Goal: Task Accomplishment & Management: Use online tool/utility

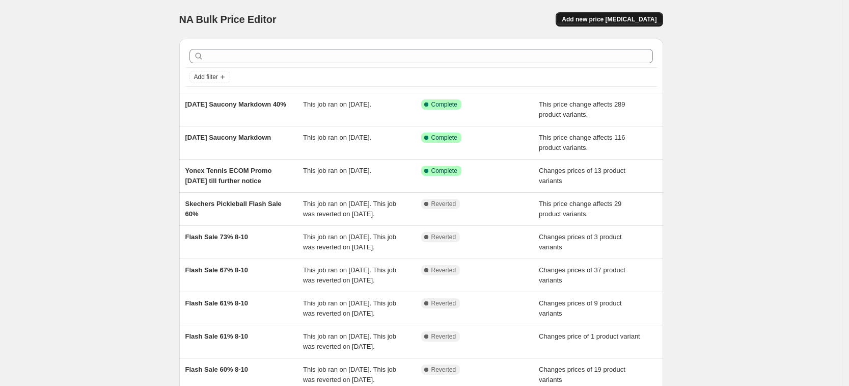
click at [612, 15] on button "Add new price [MEDICAL_DATA]" at bounding box center [609, 19] width 107 height 14
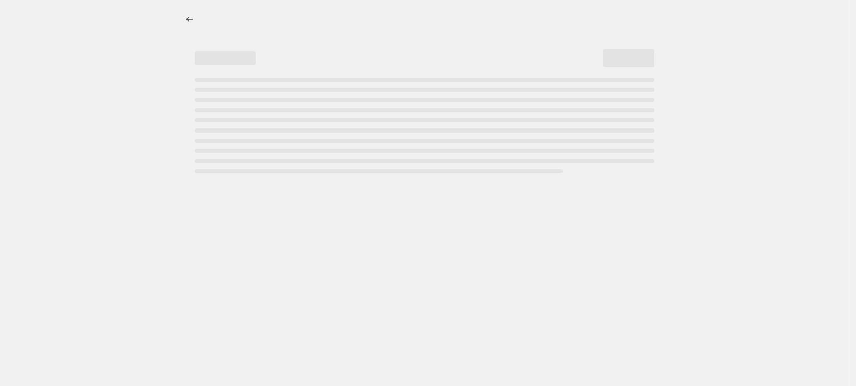
select select "percentage"
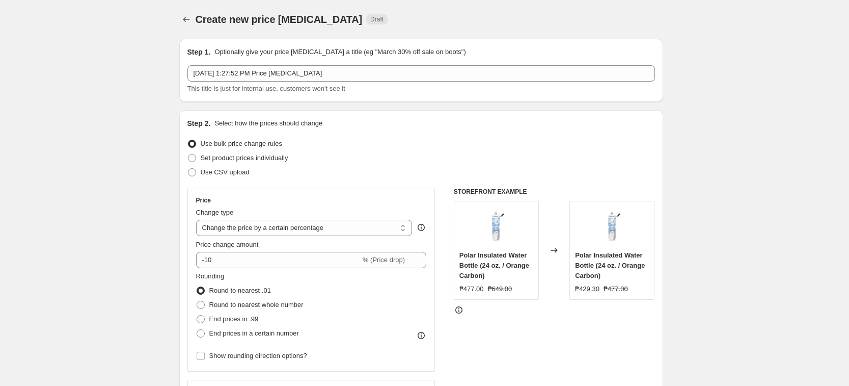
click at [275, 63] on div "Step 1. Optionally give your price [MEDICAL_DATA] a title (eg "March 30% off sa…" at bounding box center [422, 70] width 468 height 47
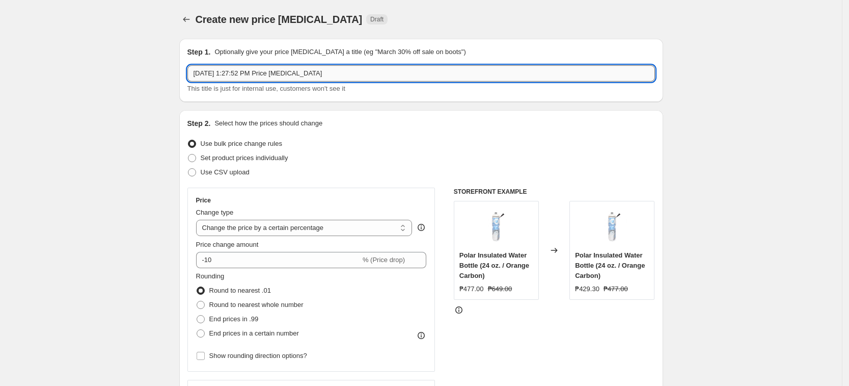
click at [275, 67] on input "[DATE] 1:27:52 PM Price [MEDICAL_DATA]" at bounding box center [422, 73] width 468 height 16
type input "[DATE] adidas 10% Markdown"
click at [386, 130] on div "Step 2. Select how the prices should change Use bulk price change rules Set pro…" at bounding box center [422, 288] width 468 height 341
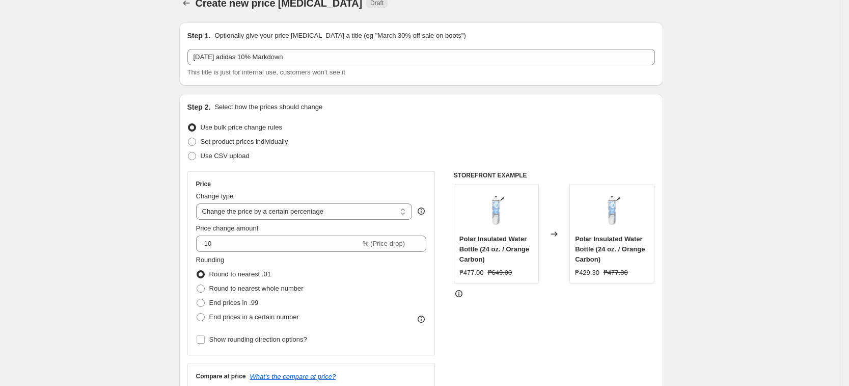
scroll to position [64, 0]
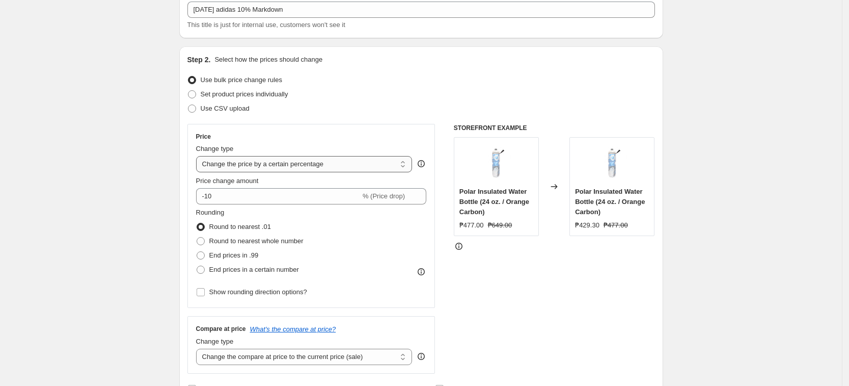
drag, startPoint x: 258, startPoint y: 156, endPoint x: 267, endPoint y: 170, distance: 15.8
click at [258, 156] on select "Change the price to a certain amount Change the price by a certain amount Chang…" at bounding box center [304, 164] width 217 height 16
select select "pcap"
click at [199, 156] on select "Change the price to a certain amount Change the price by a certain amount Chang…" at bounding box center [304, 164] width 217 height 16
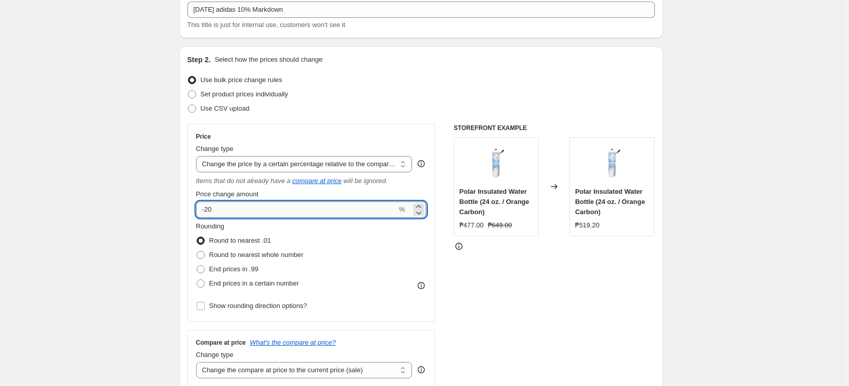
click at [236, 205] on input "-20" at bounding box center [296, 209] width 201 height 16
type input "-2"
type input "-10"
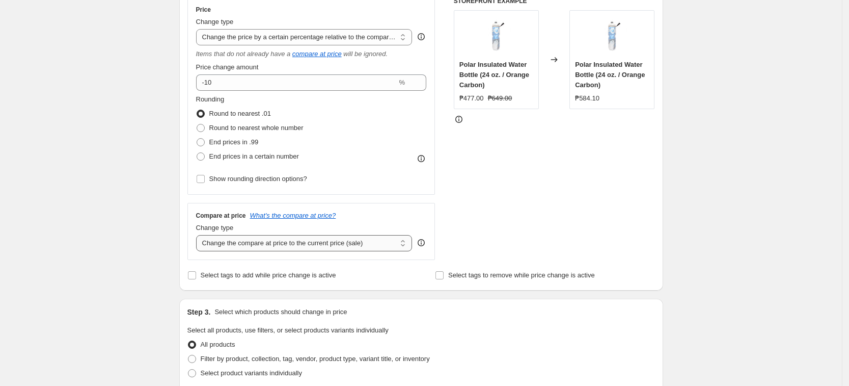
scroll to position [191, 0]
click at [251, 235] on select "Change the compare at price to the current price (sale) Change the compare at p…" at bounding box center [304, 242] width 217 height 16
select select "no_change"
click at [199, 234] on select "Change the compare at price to the current price (sale) Change the compare at p…" at bounding box center [304, 242] width 217 height 16
click at [134, 250] on div "Create new price [MEDICAL_DATA]. This page is ready Create new price [MEDICAL_D…" at bounding box center [421, 326] width 842 height 1035
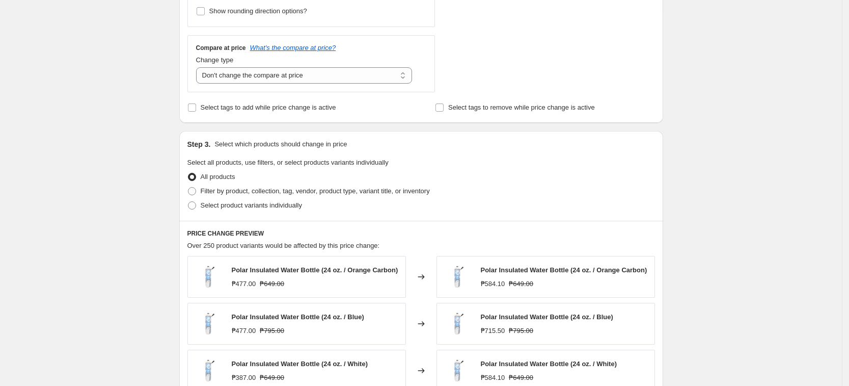
scroll to position [446, 0]
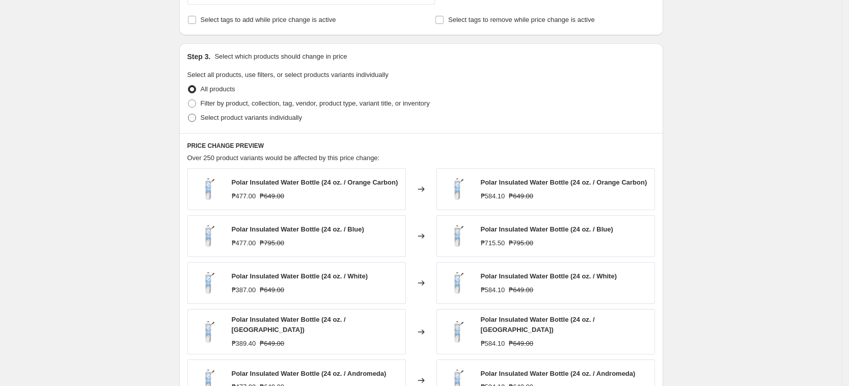
click at [286, 121] on span "Select product variants individually" at bounding box center [251, 118] width 101 height 8
click at [189, 114] on input "Select product variants individually" at bounding box center [188, 114] width 1 height 1
radio input "true"
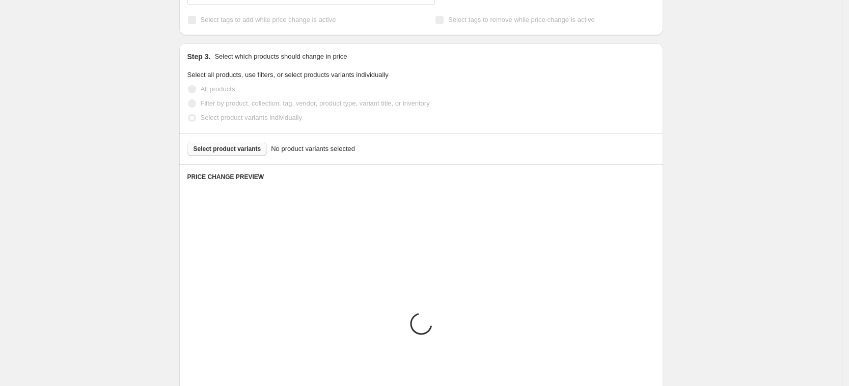
scroll to position [421, 0]
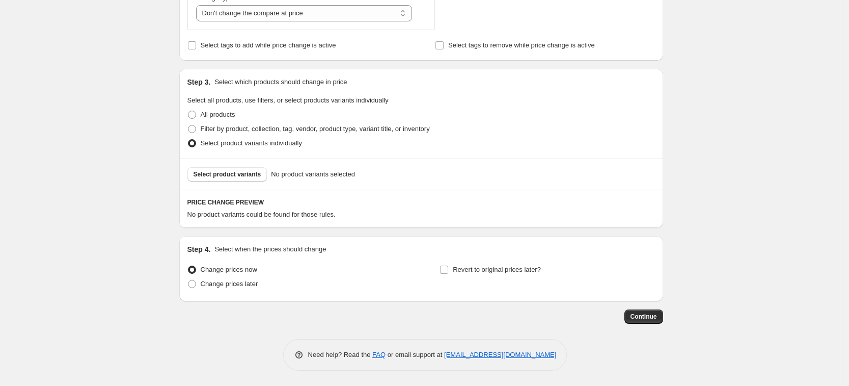
click at [253, 188] on div "Select product variants No product variants selected" at bounding box center [421, 173] width 484 height 31
click at [253, 179] on button "Select product variants" at bounding box center [228, 174] width 80 height 14
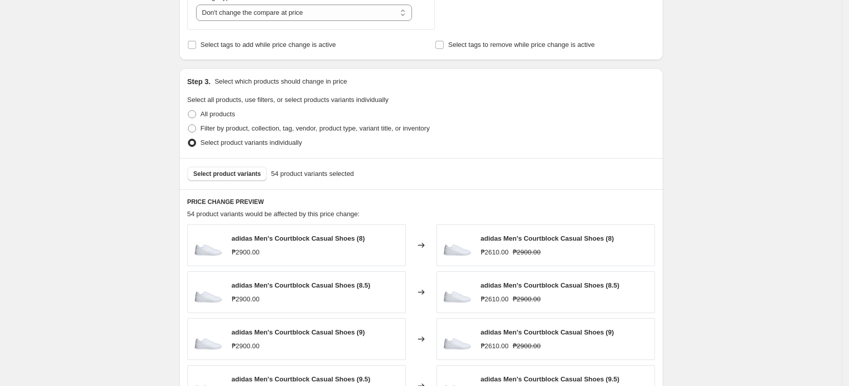
click at [738, 207] on div "Create new price [MEDICAL_DATA]. This page is ready Create new price [MEDICAL_D…" at bounding box center [421, 110] width 842 height 1063
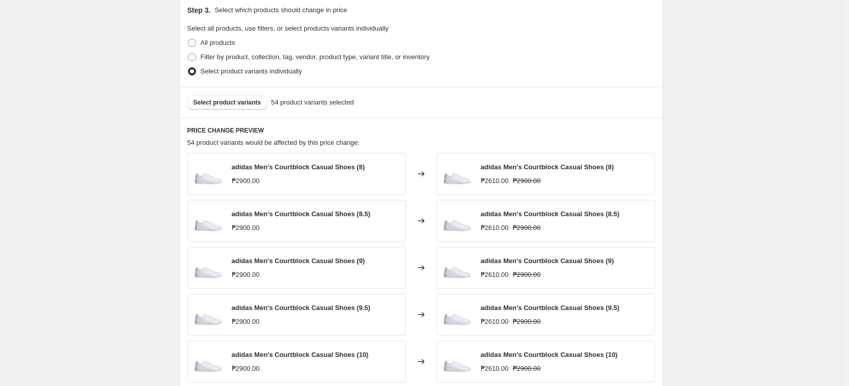
scroll to position [487, 0]
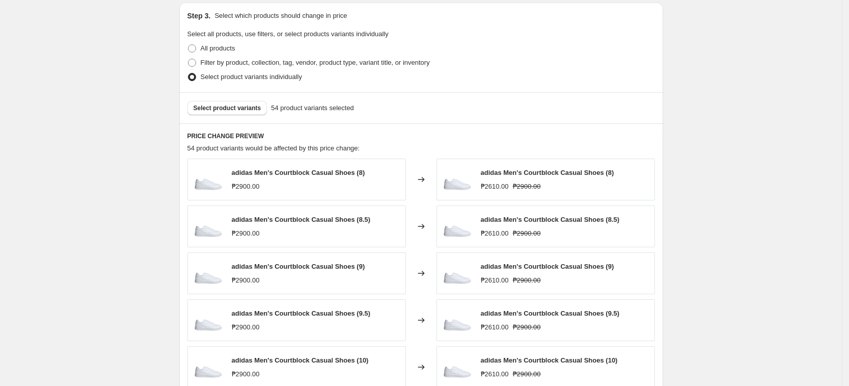
click at [135, 172] on div "Create new price [MEDICAL_DATA]. This page is ready Create new price [MEDICAL_D…" at bounding box center [421, 44] width 842 height 1063
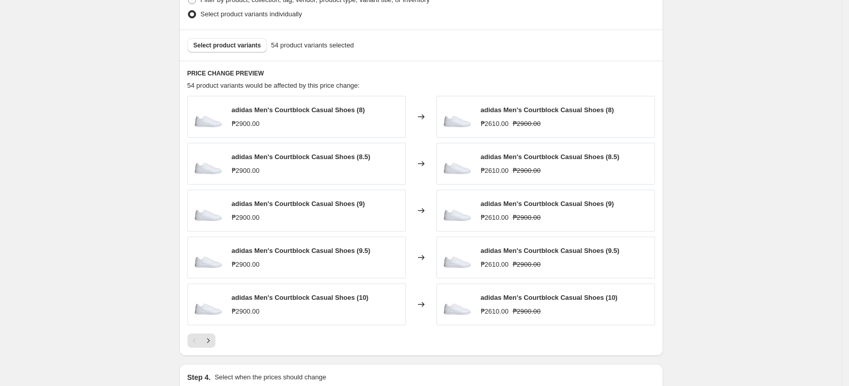
scroll to position [573, 0]
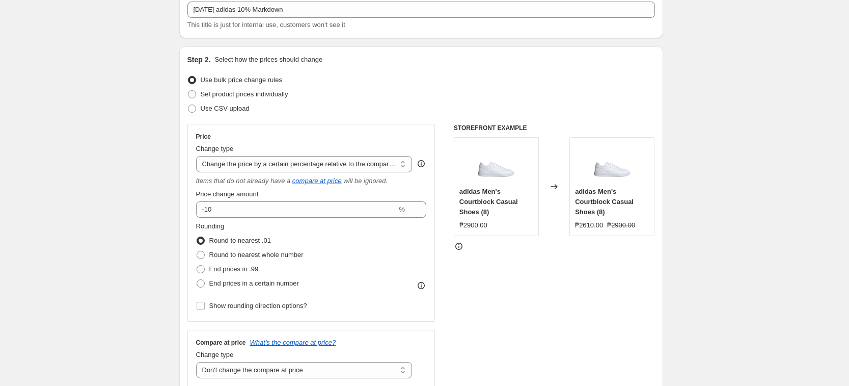
scroll to position [0, 0]
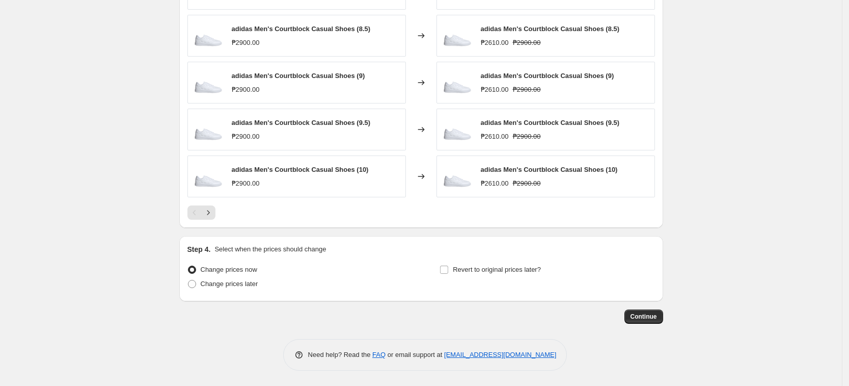
scroll to position [614, 0]
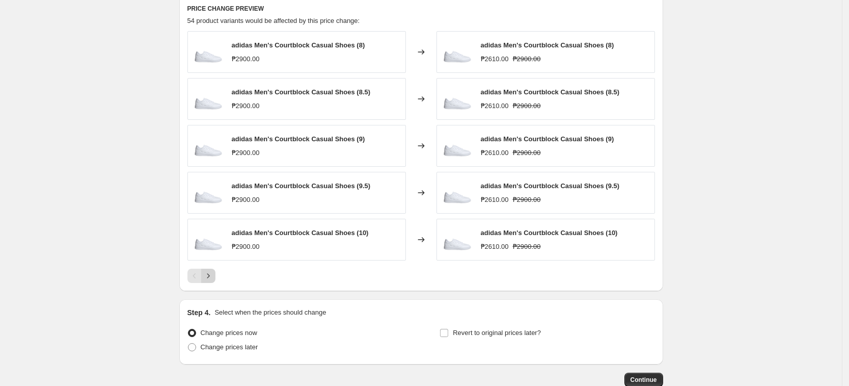
click at [214, 280] on icon "Next" at bounding box center [208, 276] width 10 height 10
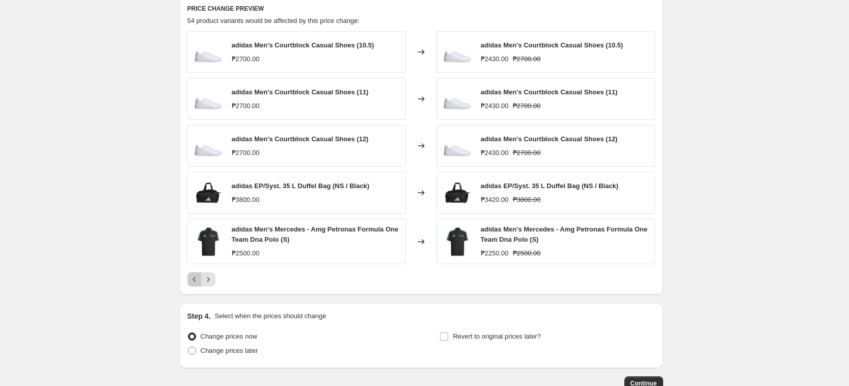
click at [198, 280] on icon "Previous" at bounding box center [195, 279] width 10 height 10
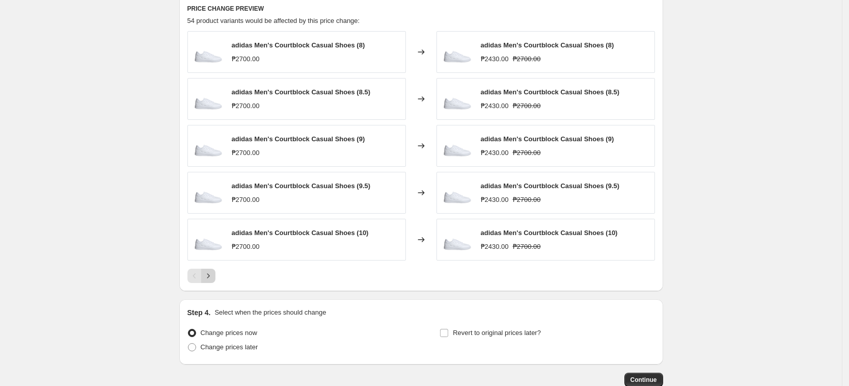
click at [214, 280] on icon "Next" at bounding box center [208, 276] width 10 height 10
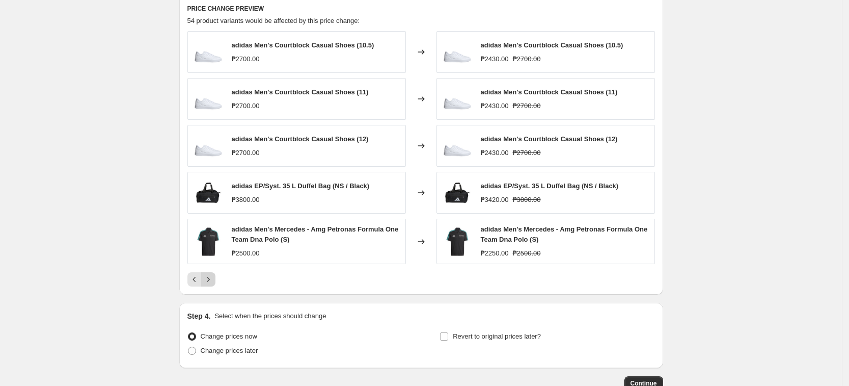
click at [216, 273] on div "Pagination" at bounding box center [208, 279] width 14 height 14
click at [214, 282] on icon "Next" at bounding box center [208, 279] width 10 height 10
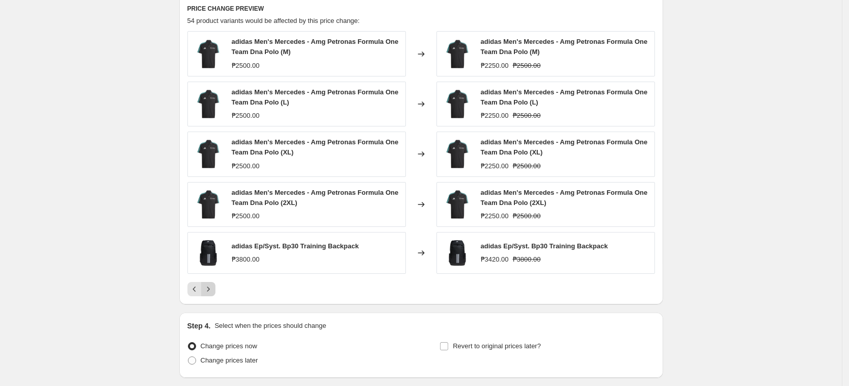
click at [214, 282] on button "Next" at bounding box center [208, 289] width 14 height 14
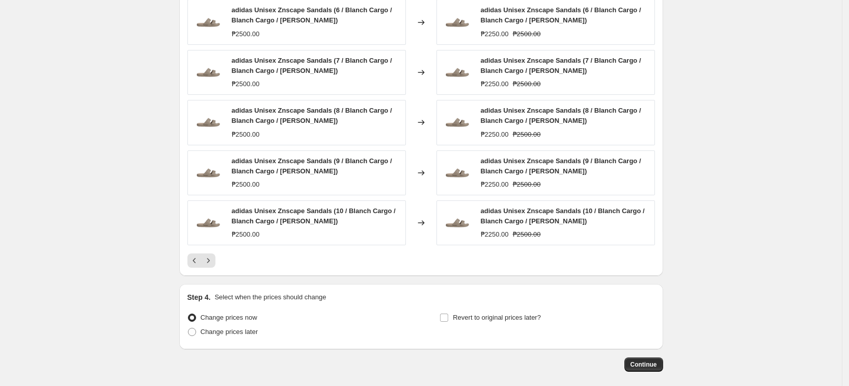
scroll to position [678, 0]
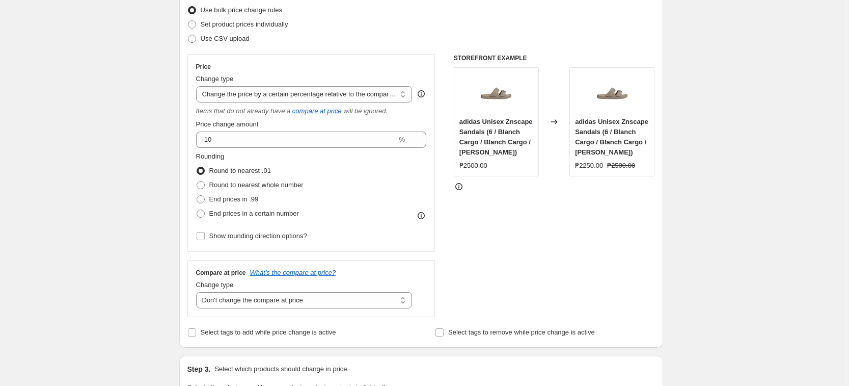
click at [361, 130] on div "Price Change type Change the price to a certain amount Change the price by a ce…" at bounding box center [312, 185] width 248 height 263
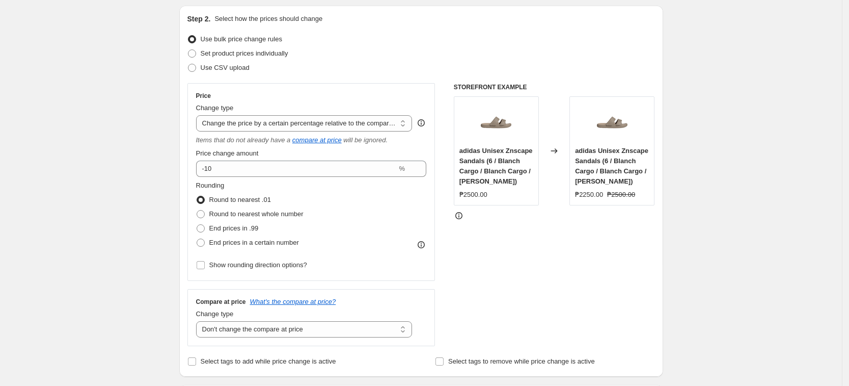
click at [505, 67] on div "Use CSV upload" at bounding box center [422, 68] width 468 height 14
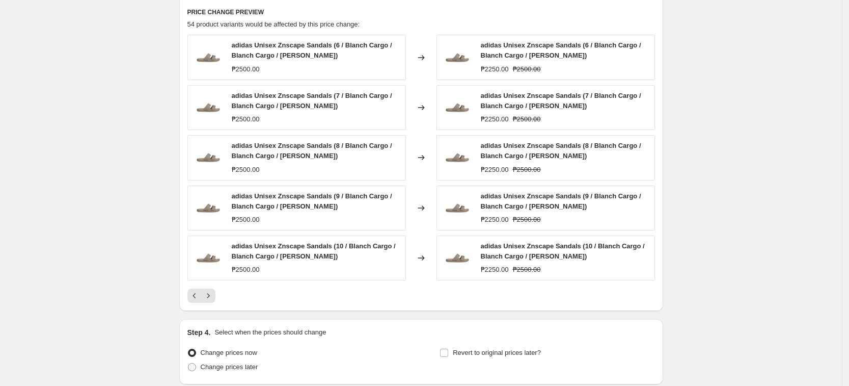
scroll to position [694, 0]
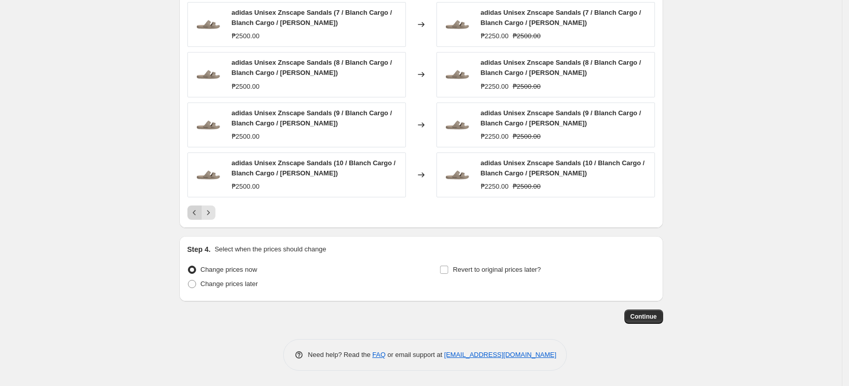
click at [198, 209] on icon "Previous" at bounding box center [195, 212] width 10 height 10
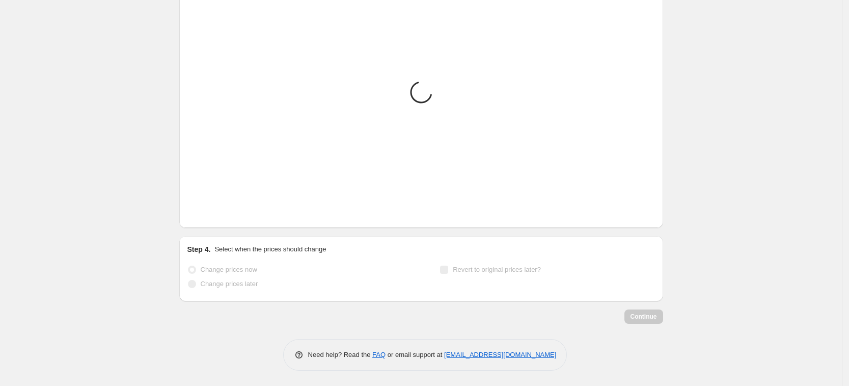
scroll to position [691, 0]
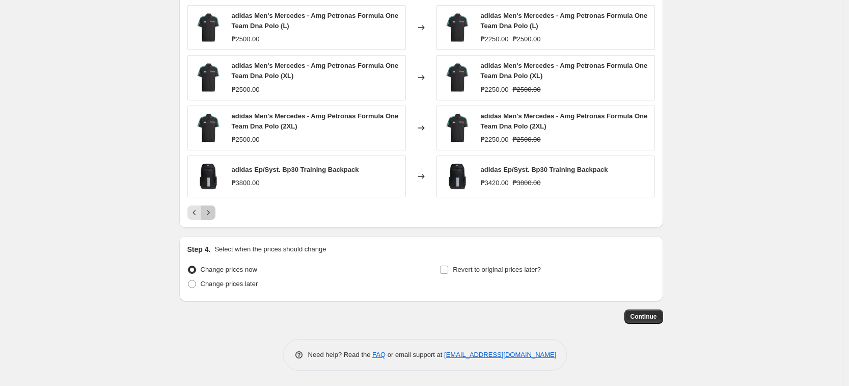
drag, startPoint x: 217, startPoint y: 219, endPoint x: 208, endPoint y: 221, distance: 8.5
click at [216, 219] on button "Next" at bounding box center [208, 212] width 14 height 14
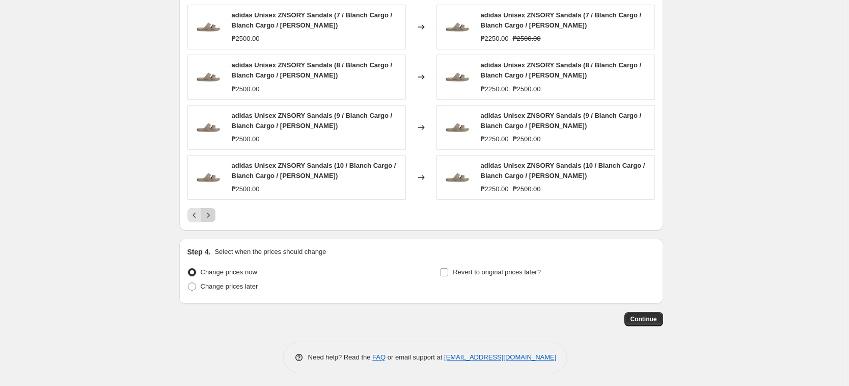
click at [213, 212] on icon "Next" at bounding box center [208, 215] width 10 height 10
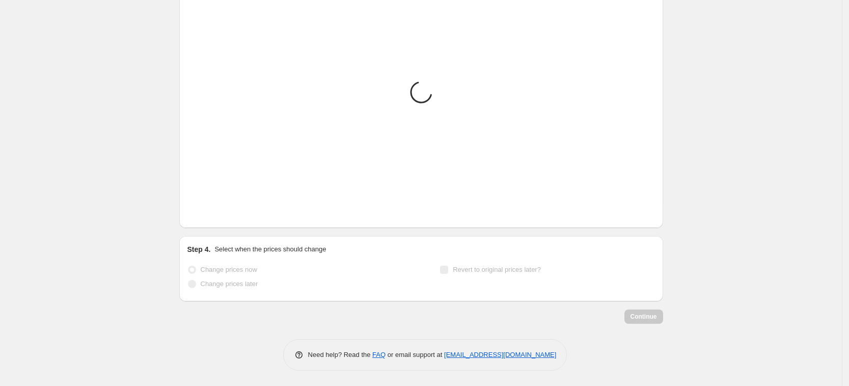
scroll to position [678, 0]
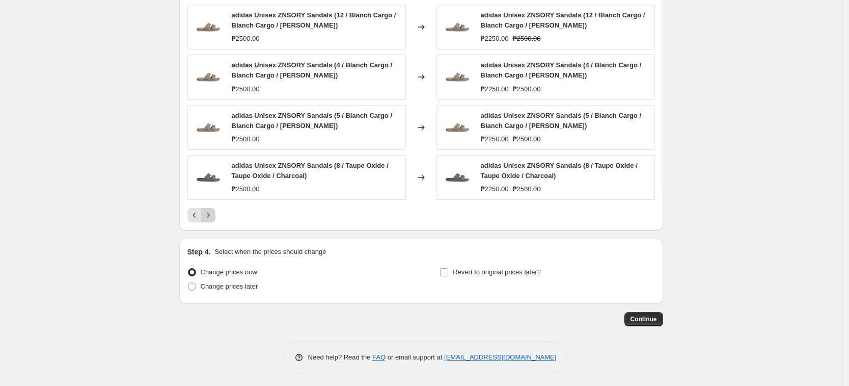
click at [213, 212] on icon "Next" at bounding box center [208, 215] width 10 height 10
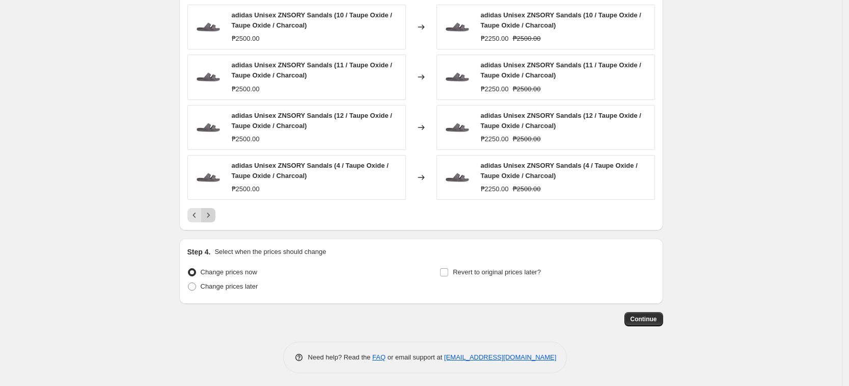
click at [213, 212] on icon "Next" at bounding box center [208, 215] width 10 height 10
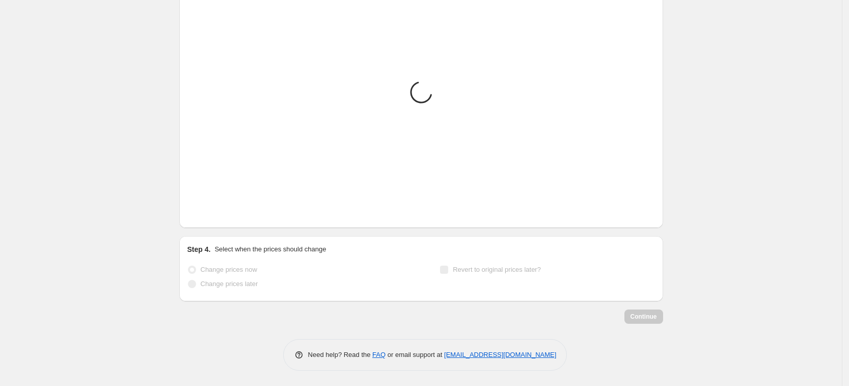
scroll to position [688, 0]
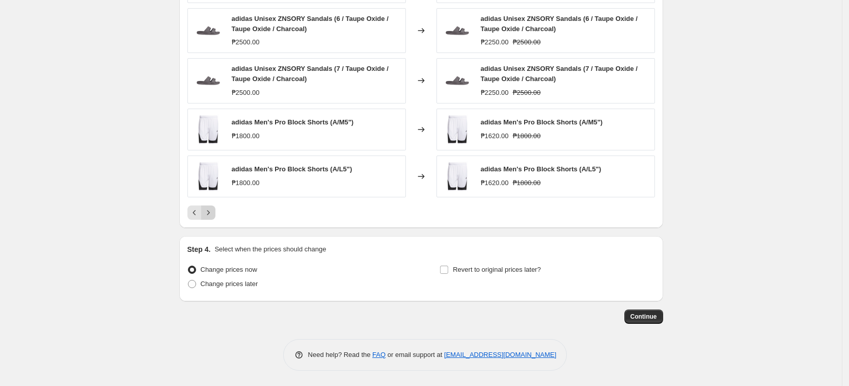
click at [213, 212] on icon "Next" at bounding box center [208, 212] width 10 height 10
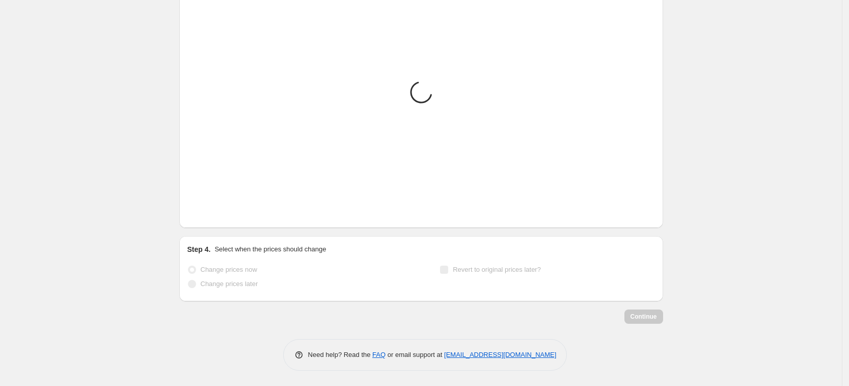
scroll to position [678, 0]
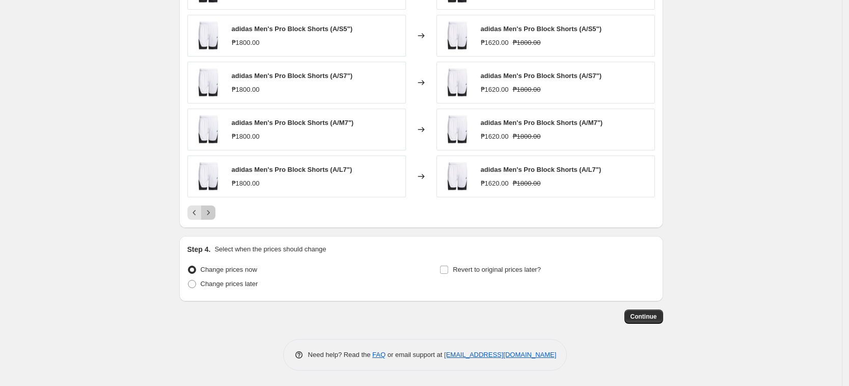
click at [213, 212] on icon "Next" at bounding box center [208, 212] width 10 height 10
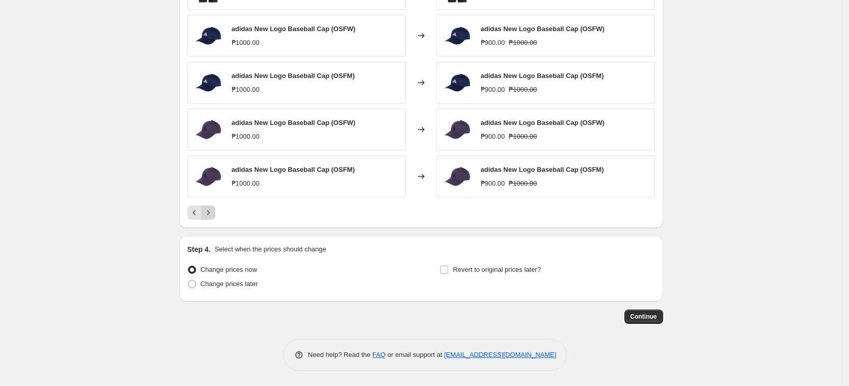
click at [213, 212] on icon "Next" at bounding box center [208, 212] width 10 height 10
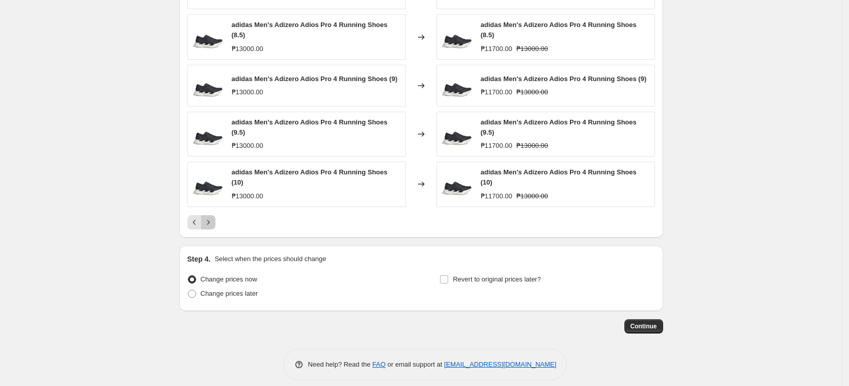
drag, startPoint x: 213, startPoint y: 212, endPoint x: 278, endPoint y: 225, distance: 66.6
click at [278, 225] on div "PRICE CHANGE PREVIEW 54 product variants would be affected by this price change…" at bounding box center [421, 84] width 484 height 305
click at [212, 217] on icon "Next" at bounding box center [208, 222] width 10 height 10
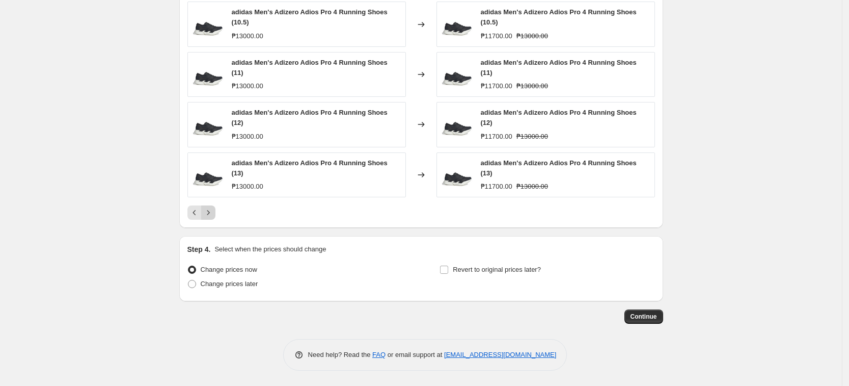
scroll to position [634, 0]
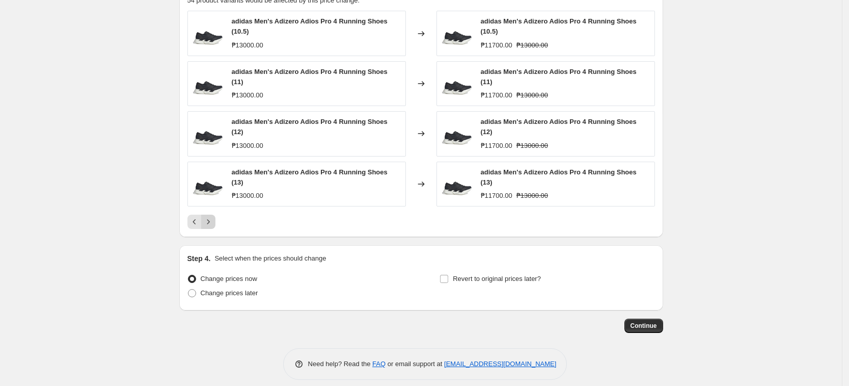
click at [212, 215] on div "Pagination" at bounding box center [208, 222] width 14 height 14
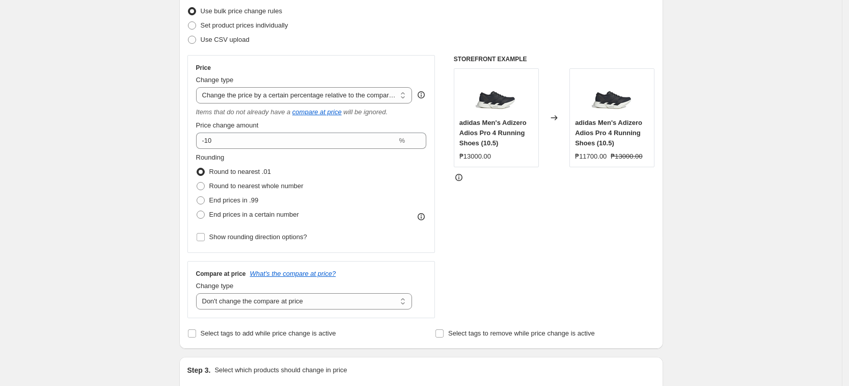
scroll to position [125, 0]
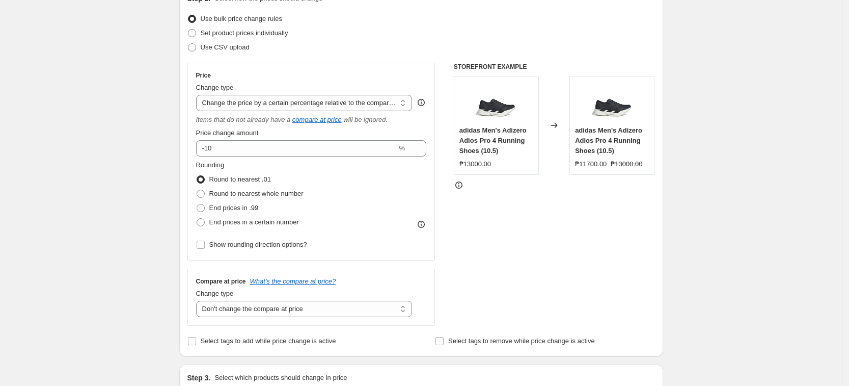
click at [268, 232] on div "Price Change type Change the price to a certain amount Change the price by a ce…" at bounding box center [312, 162] width 248 height 198
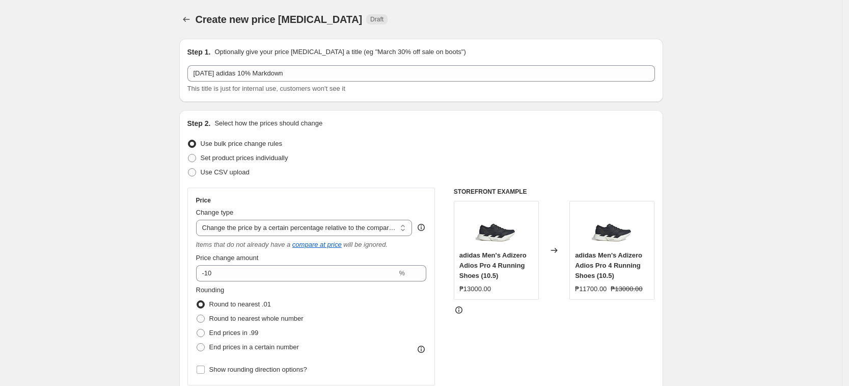
click at [463, 119] on div "Step 2. Select how the prices should change" at bounding box center [422, 123] width 468 height 10
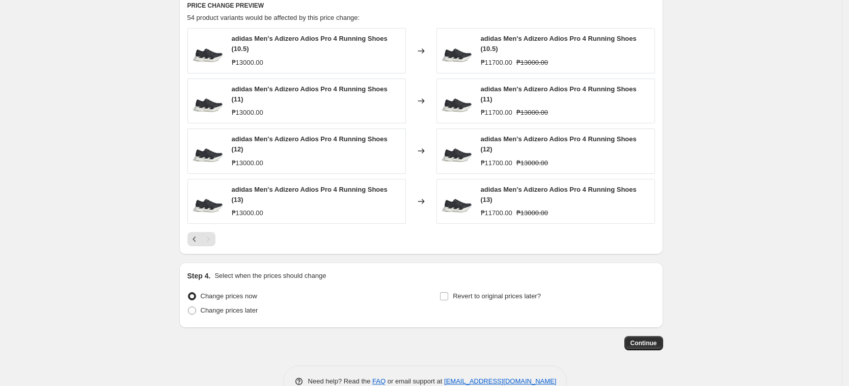
scroll to position [634, 0]
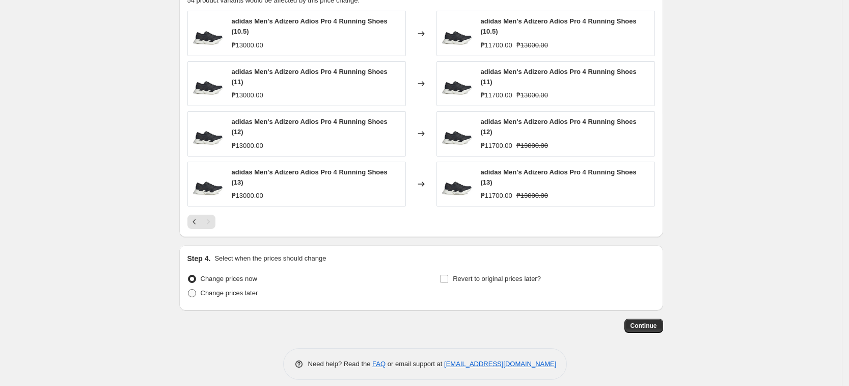
click at [234, 289] on span "Change prices later" at bounding box center [230, 293] width 58 height 8
click at [189, 289] on input "Change prices later" at bounding box center [188, 289] width 1 height 1
radio input "true"
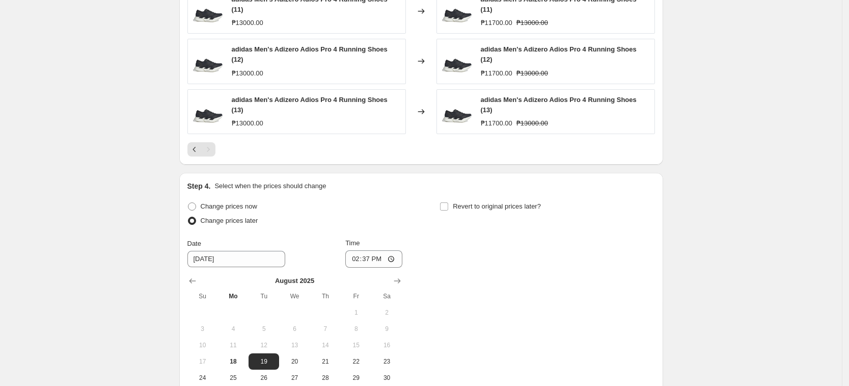
scroll to position [825, 0]
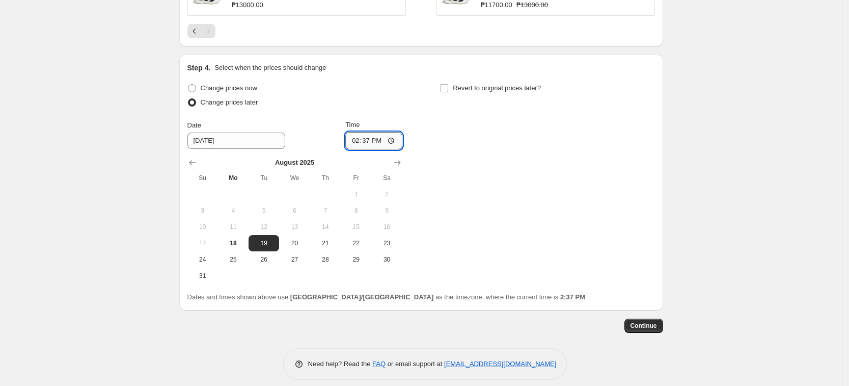
click at [358, 132] on input "14:37" at bounding box center [374, 140] width 57 height 17
type input "00:00"
click at [641, 195] on div "Change prices now Change prices later Date [DATE] Time 00:00 [DATE] Su Mo Tu We…" at bounding box center [422, 182] width 468 height 203
click at [563, 179] on div "Change prices now Change prices later Date [DATE] Time 00:00 [DATE] Su Mo Tu We…" at bounding box center [422, 182] width 468 height 203
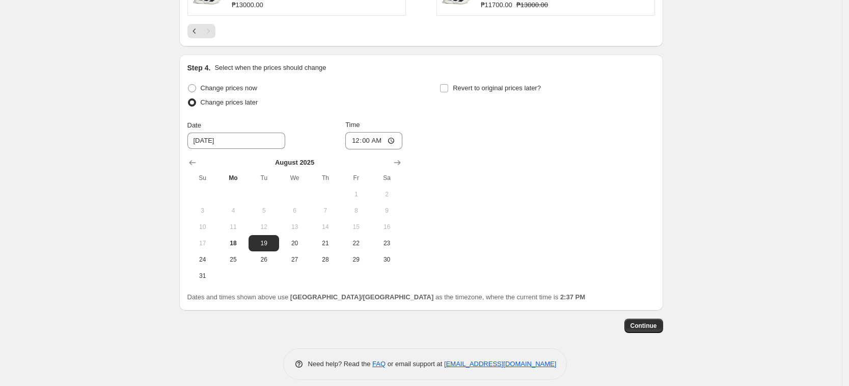
click at [649, 322] on span "Continue" at bounding box center [644, 326] width 26 height 8
click at [644, 322] on span "Continue" at bounding box center [644, 326] width 26 height 8
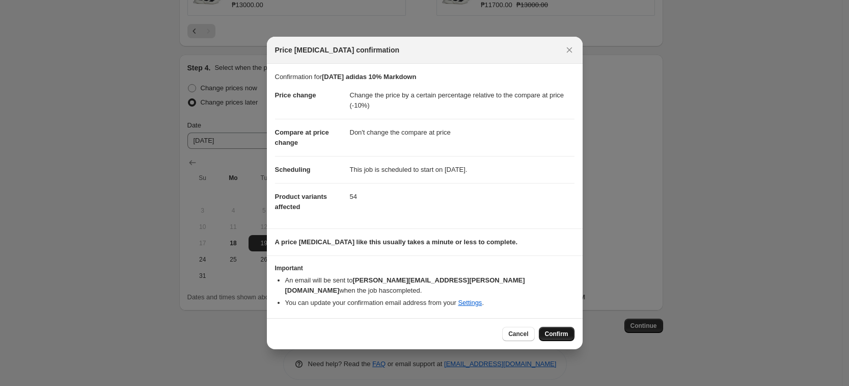
click at [565, 331] on span "Confirm" at bounding box center [556, 334] width 23 height 8
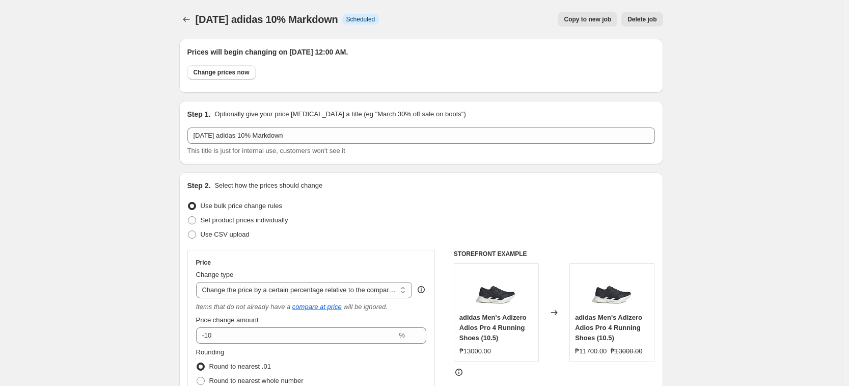
click at [317, 122] on div "Step 1. Optionally give your price [MEDICAL_DATA] a title (eg "March 30% off sa…" at bounding box center [422, 132] width 468 height 47
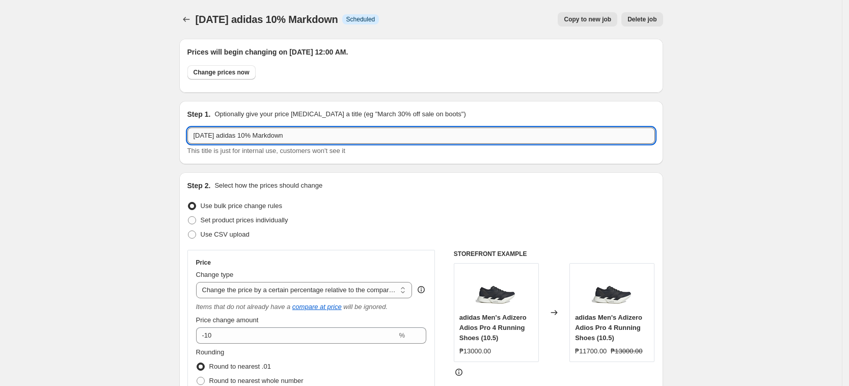
click at [316, 129] on input "[DATE] adidas 10% Markdown" at bounding box center [422, 135] width 468 height 16
click at [196, 24] on div at bounding box center [187, 19] width 16 height 14
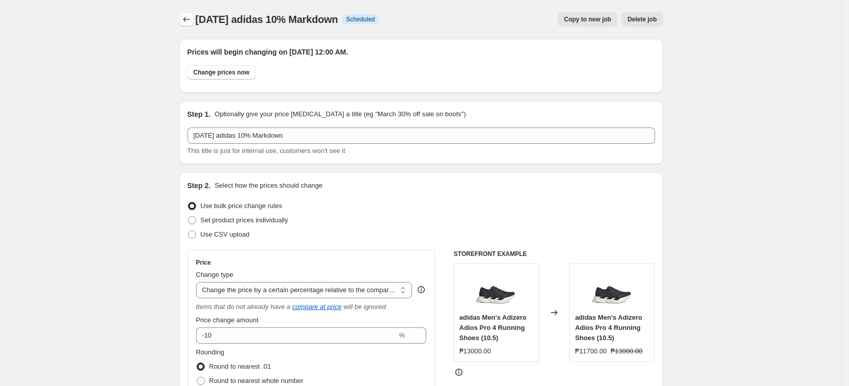
click at [187, 21] on icon "Price change jobs" at bounding box center [186, 19] width 10 height 10
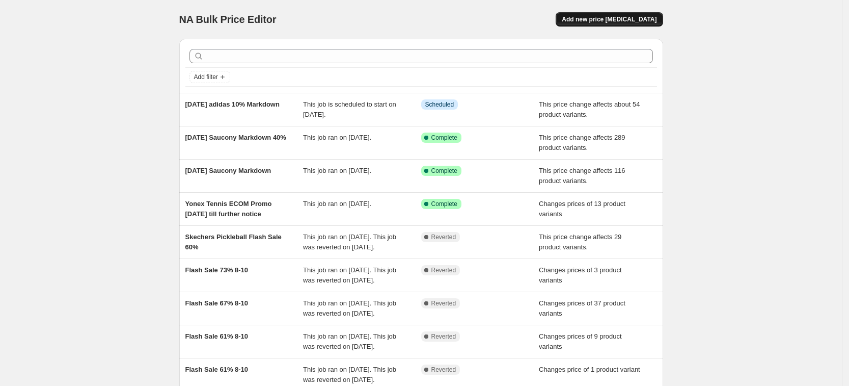
click at [623, 19] on span "Add new price [MEDICAL_DATA]" at bounding box center [609, 19] width 95 height 8
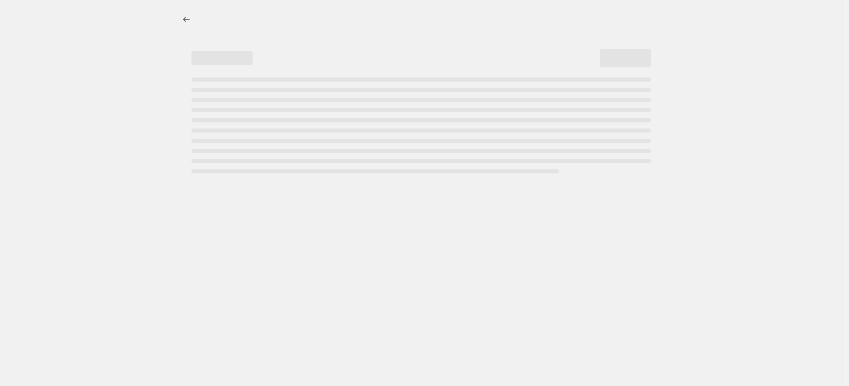
select select "percentage"
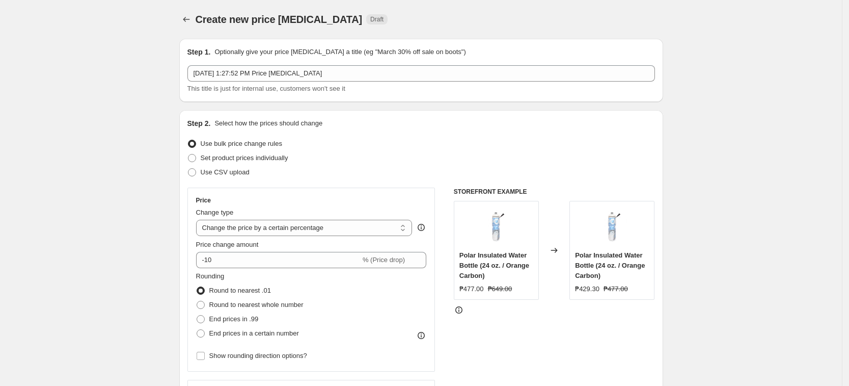
click at [230, 53] on p "Optionally give your price [MEDICAL_DATA] a title (eg "March 30% off sale on bo…" at bounding box center [340, 52] width 251 height 10
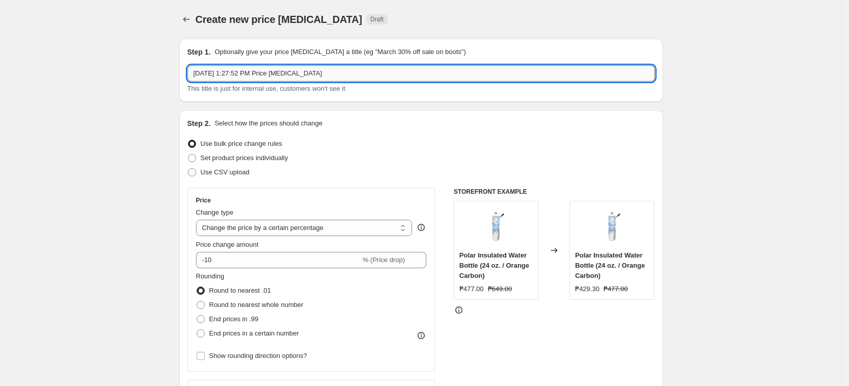
click at [245, 77] on input "[DATE] 1:27:52 PM Price [MEDICAL_DATA]" at bounding box center [422, 73] width 468 height 16
paste input "[DATE] adidas 10% Markdown"
paste input "ust 19 adidas 10% Markdown"
click at [259, 73] on input "[DATE] adidas 10% Markdown" at bounding box center [422, 73] width 468 height 16
type input "[DATE] adidas 20% Markdown"
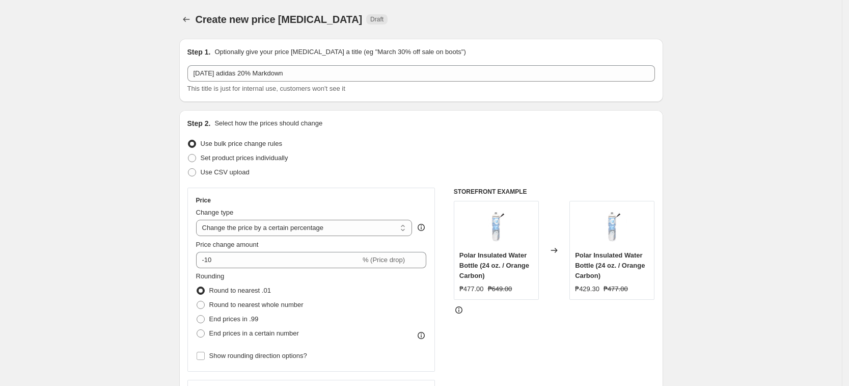
click at [359, 114] on div "Step 2. Select how the prices should change Use bulk price change rules Set pro…" at bounding box center [421, 289] width 484 height 358
click at [268, 226] on select "Change the price to a certain amount Change the price by a certain amount Chang…" at bounding box center [304, 228] width 217 height 16
select select "pcap"
click at [199, 220] on select "Change the price to a certain amount Change the price by a certain amount Chang…" at bounding box center [304, 228] width 217 height 16
type input "-20"
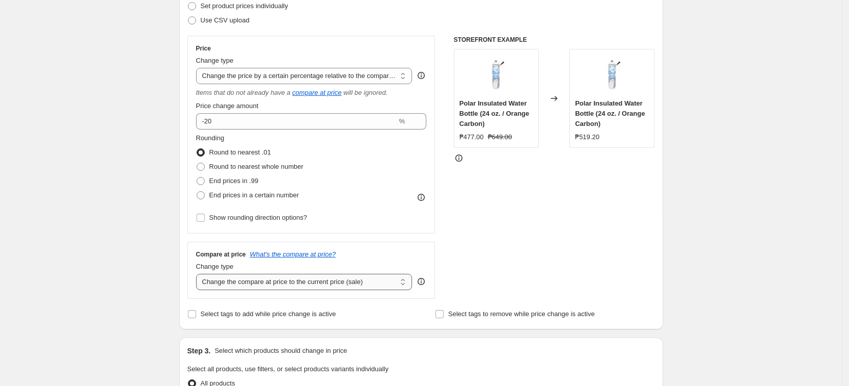
scroll to position [191, 0]
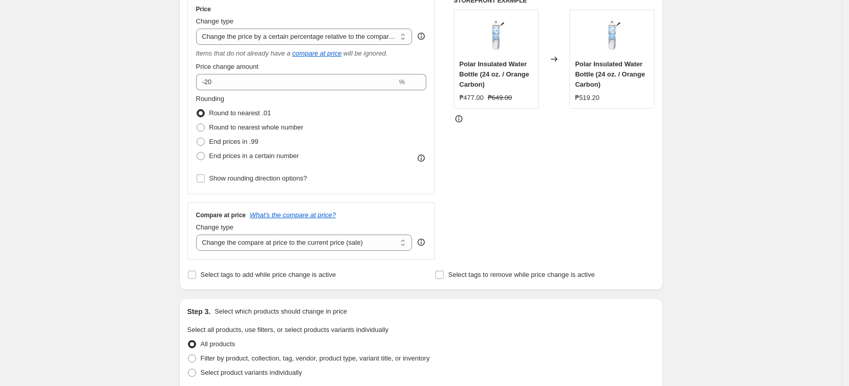
click at [272, 229] on div "Change type" at bounding box center [304, 227] width 217 height 10
click at [263, 246] on select "Change the compare at price to the current price (sale) Change the compare at p…" at bounding box center [304, 242] width 217 height 16
select select "no_change"
click at [199, 234] on select "Change the compare at price to the current price (sale) Change the compare at p…" at bounding box center [304, 242] width 217 height 16
click at [147, 303] on div "Create new price [MEDICAL_DATA]. This page is ready Create new price [MEDICAL_D…" at bounding box center [421, 326] width 842 height 1035
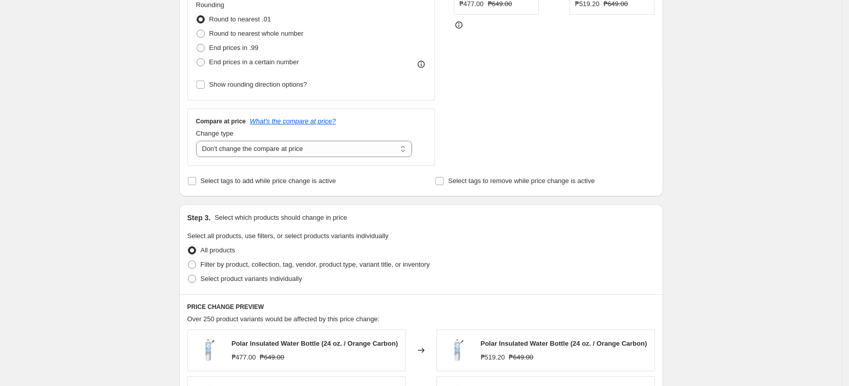
scroll to position [382, 0]
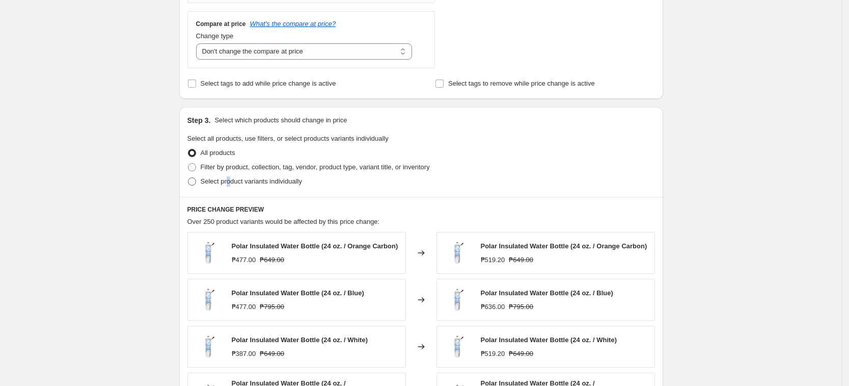
click at [231, 183] on span "Select product variants individually" at bounding box center [251, 181] width 101 height 8
click at [230, 180] on span "Select product variants individually" at bounding box center [251, 181] width 101 height 8
click at [189, 178] on input "Select product variants individually" at bounding box center [188, 177] width 1 height 1
radio input "true"
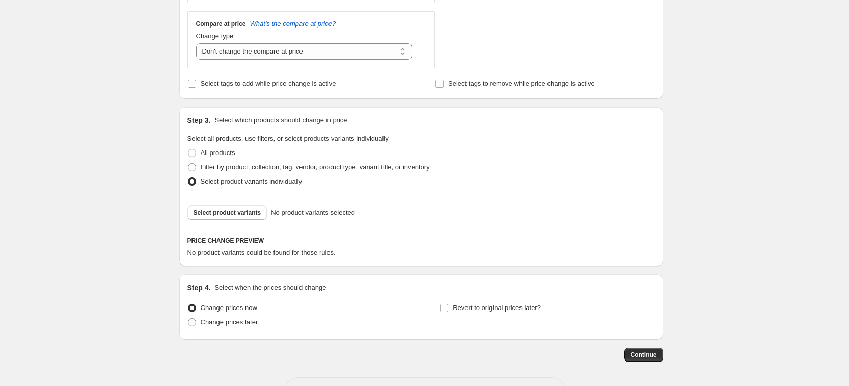
click at [119, 157] on div "Create new price [MEDICAL_DATA]. This page is ready Create new price [MEDICAL_D…" at bounding box center [421, 21] width 842 height 806
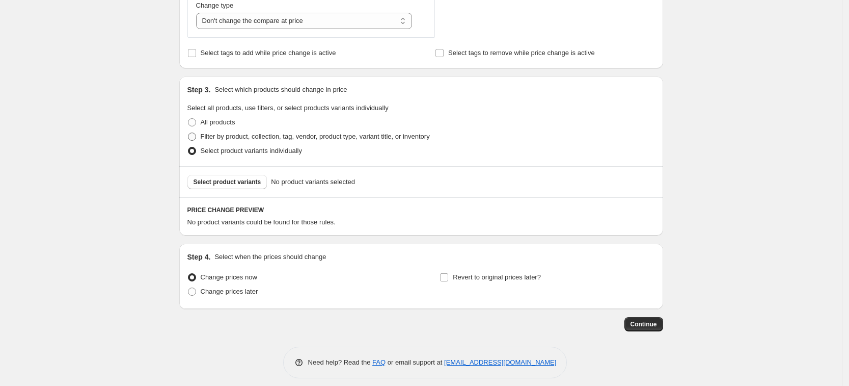
scroll to position [421, 0]
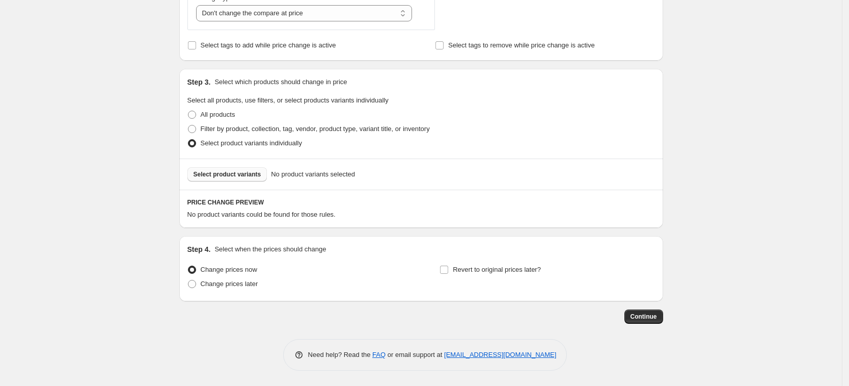
click at [218, 180] on button "Select product variants" at bounding box center [228, 174] width 80 height 14
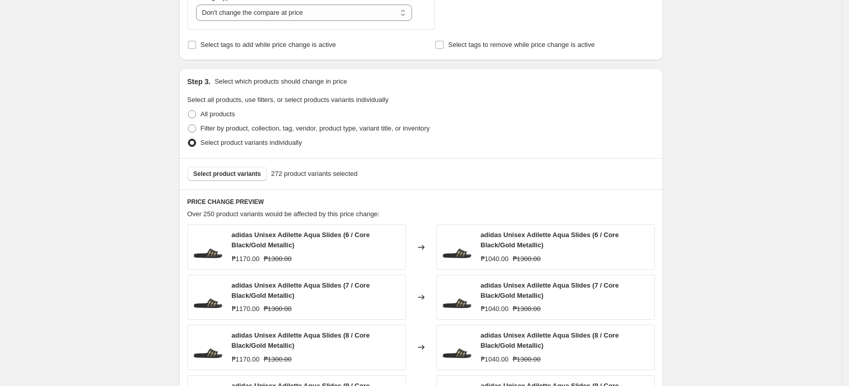
click at [94, 188] on div "Create new price [MEDICAL_DATA]. This page is ready Create new price [MEDICAL_D…" at bounding box center [421, 118] width 842 height 1079
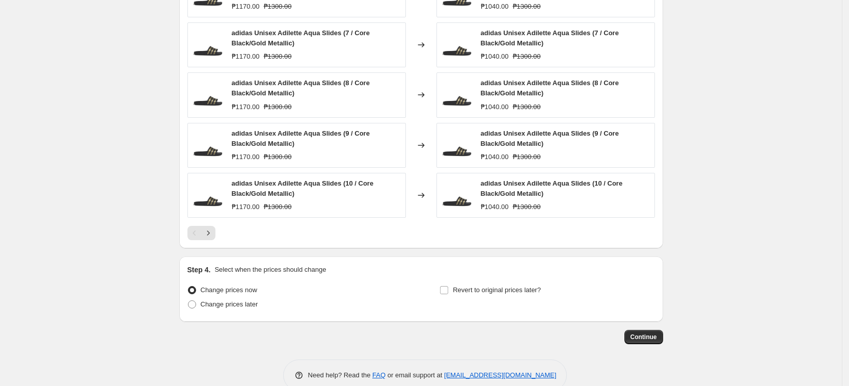
scroll to position [694, 0]
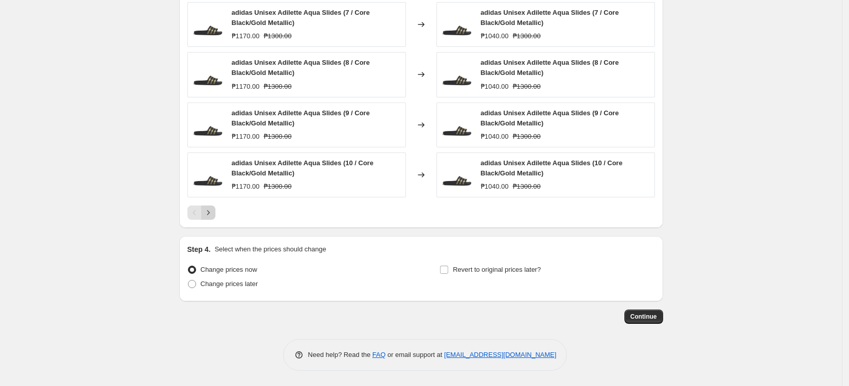
click at [214, 211] on icon "Next" at bounding box center [208, 212] width 10 height 10
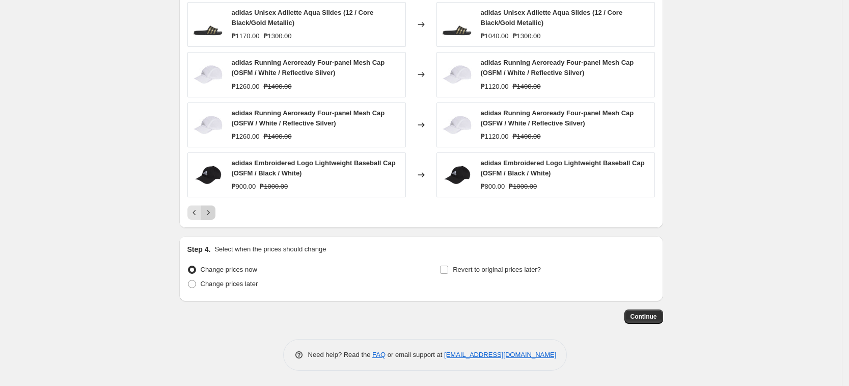
click at [214, 211] on icon "Next" at bounding box center [208, 212] width 10 height 10
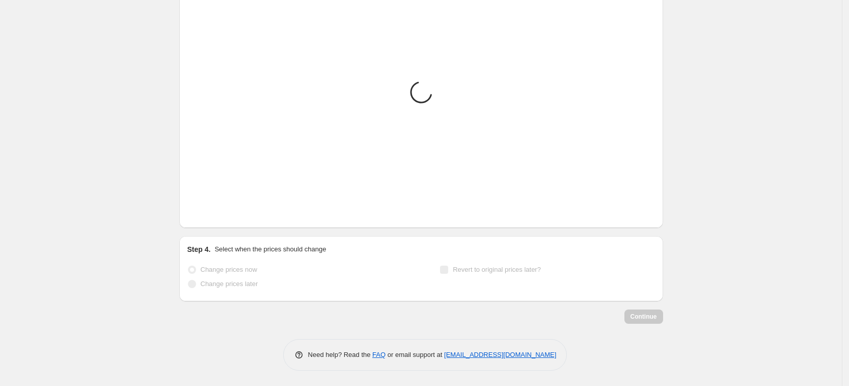
scroll to position [681, 0]
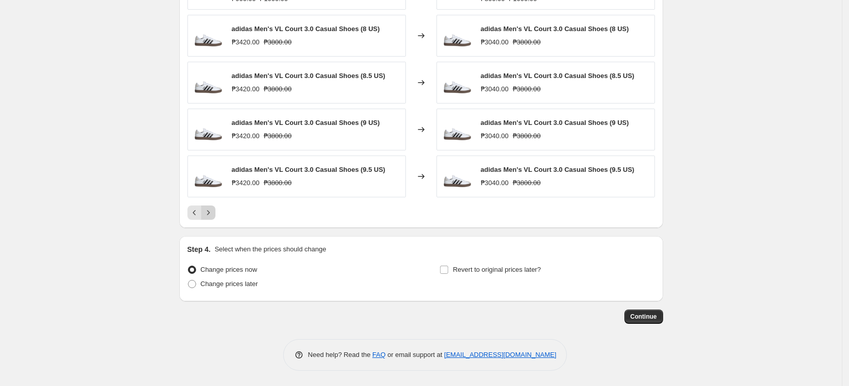
click at [214, 211] on icon "Next" at bounding box center [208, 212] width 10 height 10
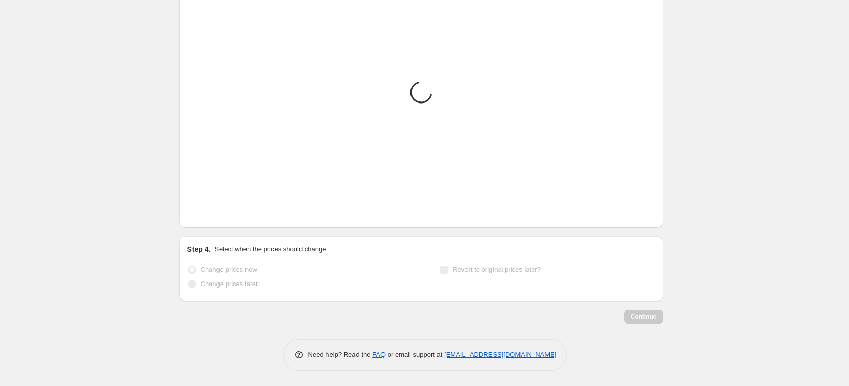
scroll to position [678, 0]
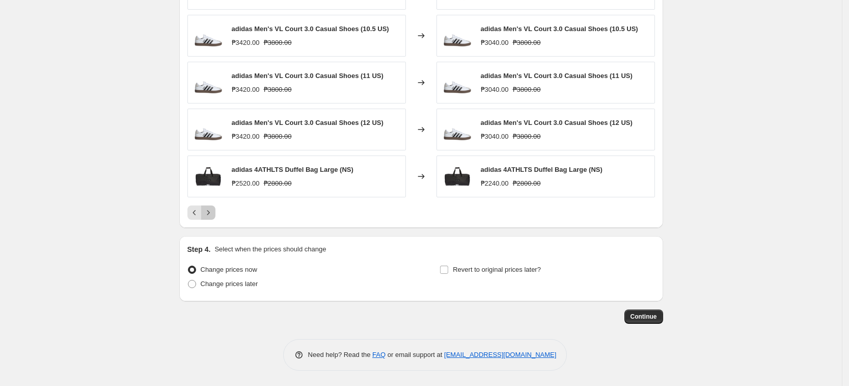
click at [214, 211] on icon "Next" at bounding box center [208, 212] width 10 height 10
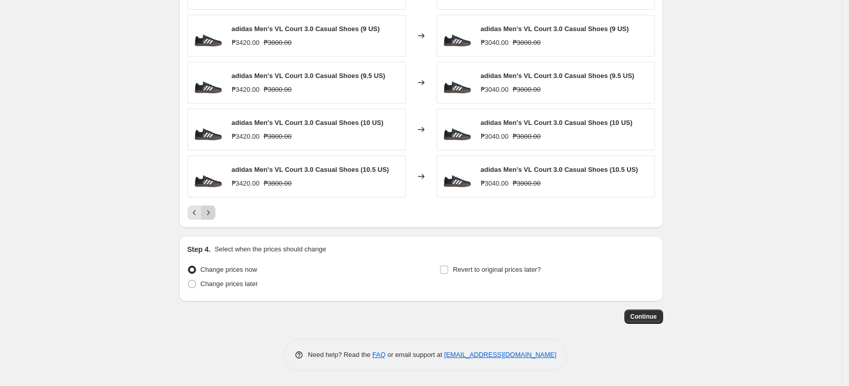
click at [214, 211] on icon "Next" at bounding box center [208, 212] width 10 height 10
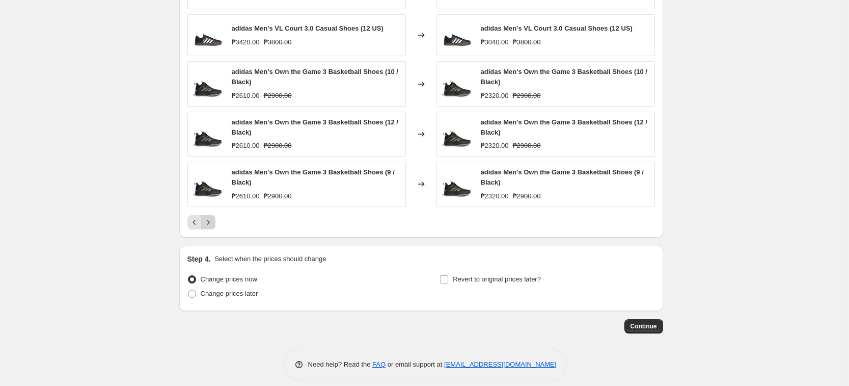
click at [216, 211] on div "adidas Men's VL Court 3.0 Casual Shoes (11 US) ₱3420.00 ₱3800.00 Changed to adi…" at bounding box center [422, 97] width 468 height 261
click at [214, 222] on icon "Next" at bounding box center [208, 222] width 10 height 10
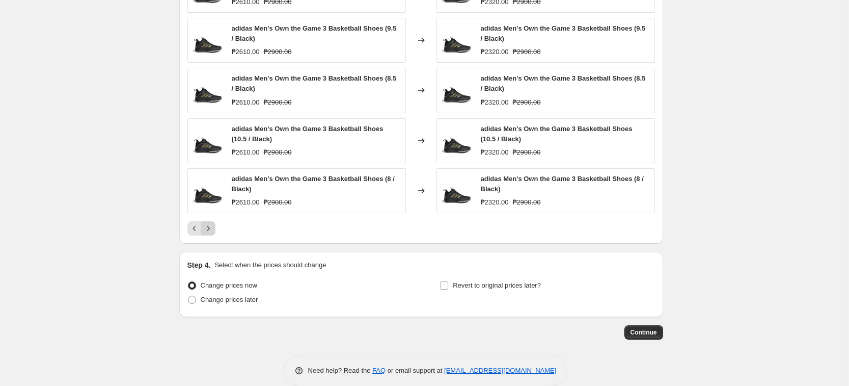
click at [216, 227] on button "Next" at bounding box center [208, 228] width 14 height 14
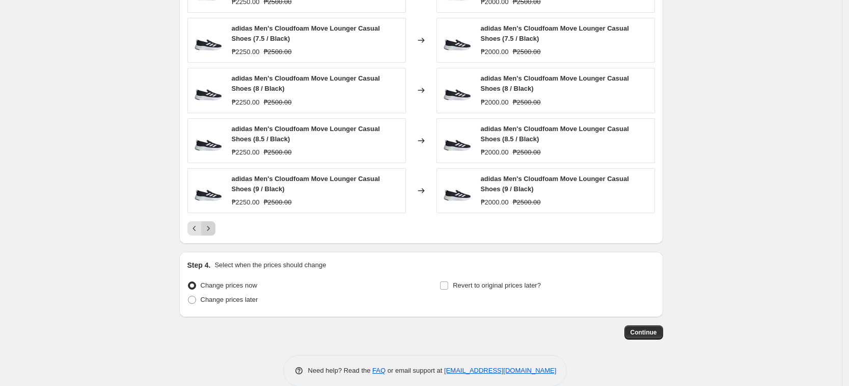
click at [216, 227] on button "Next" at bounding box center [208, 228] width 14 height 14
click at [216, 234] on button "Next" at bounding box center [208, 228] width 14 height 14
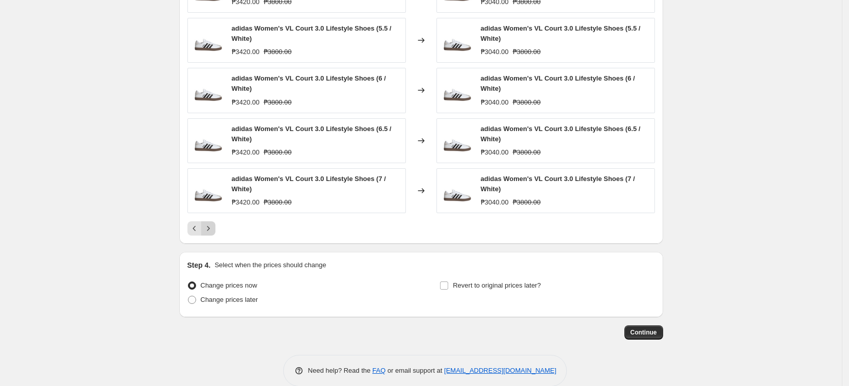
click at [216, 232] on button "Next" at bounding box center [208, 228] width 14 height 14
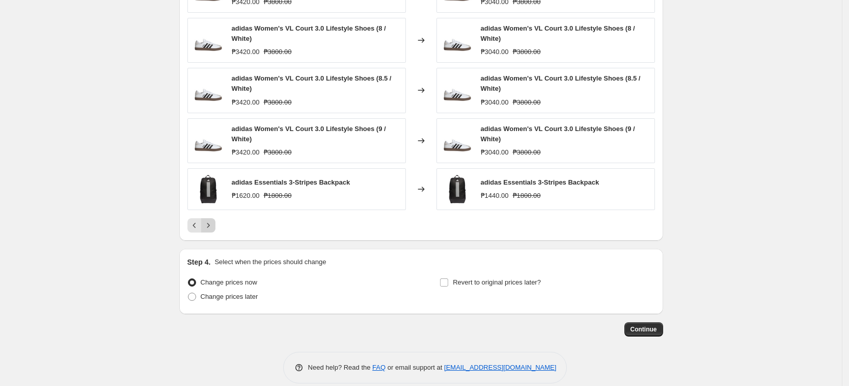
click at [216, 232] on div "Pagination" at bounding box center [208, 225] width 14 height 14
click at [208, 298] on span "Change prices later" at bounding box center [230, 297] width 58 height 8
click at [189, 293] on input "Change prices later" at bounding box center [188, 293] width 1 height 1
radio input "true"
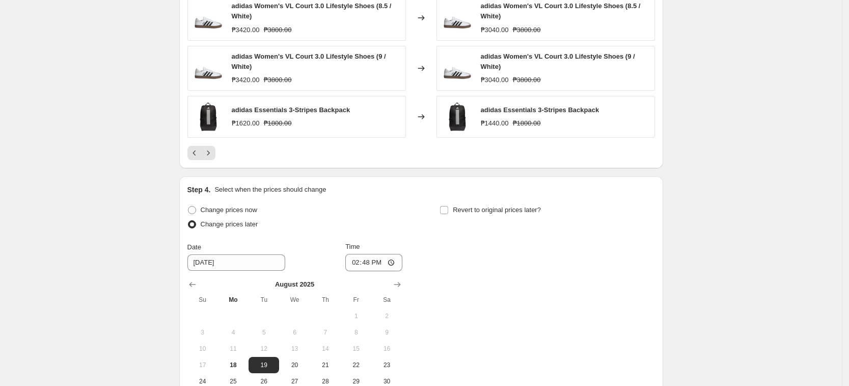
scroll to position [805, 0]
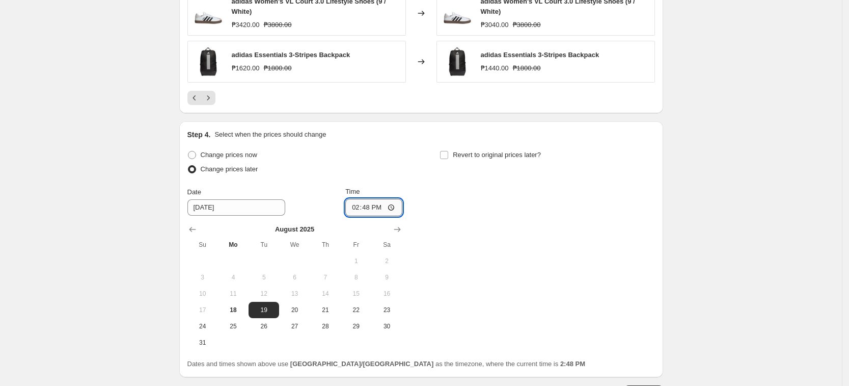
click at [353, 210] on input "14:48" at bounding box center [374, 207] width 57 height 17
type input "00:00"
click at [559, 296] on div "Change prices now Change prices later Date [DATE] Time 00:00 [DATE] Su Mo Tu We…" at bounding box center [422, 249] width 468 height 203
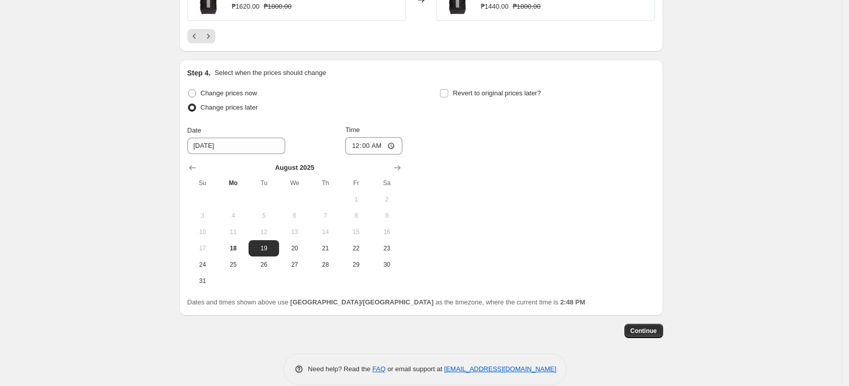
scroll to position [882, 0]
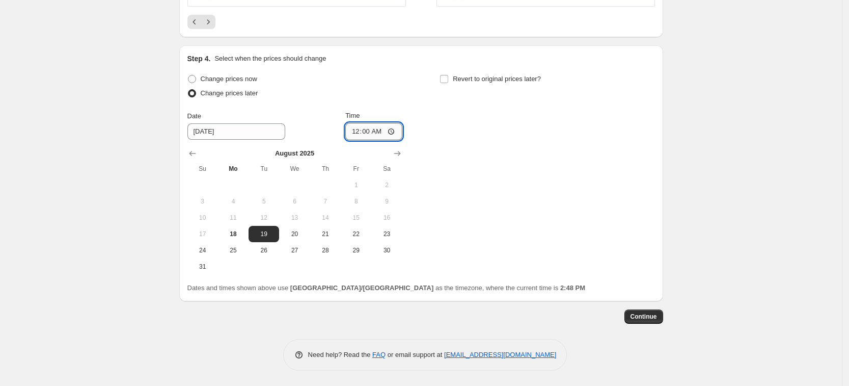
click at [368, 131] on input "00:00" at bounding box center [374, 131] width 57 height 17
click at [650, 316] on span "Continue" at bounding box center [644, 316] width 26 height 8
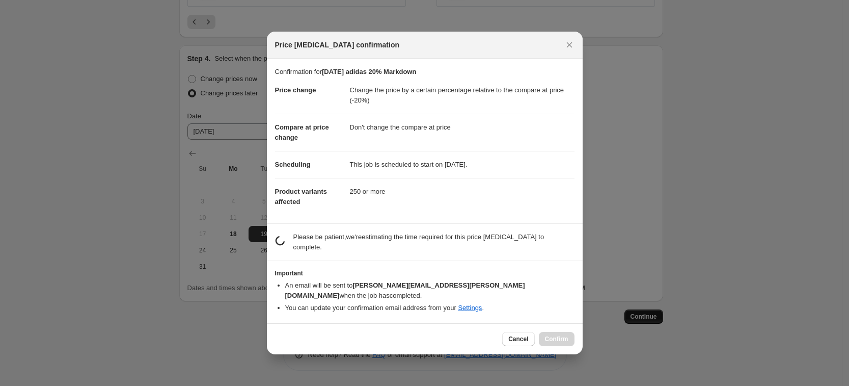
scroll to position [0, 0]
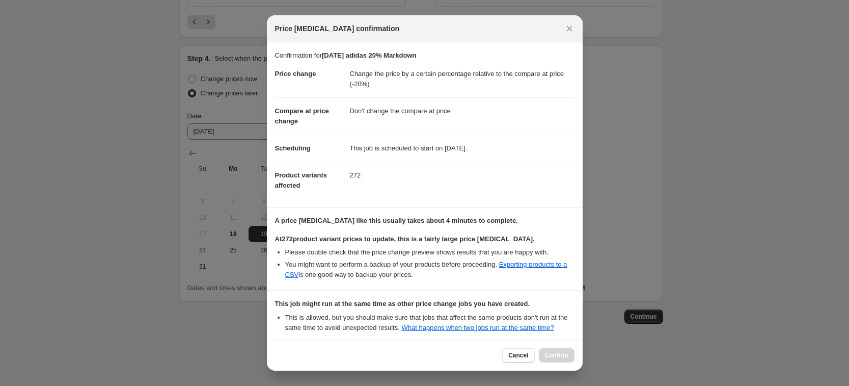
click at [570, 28] on icon "Close" at bounding box center [570, 29] width 6 height 6
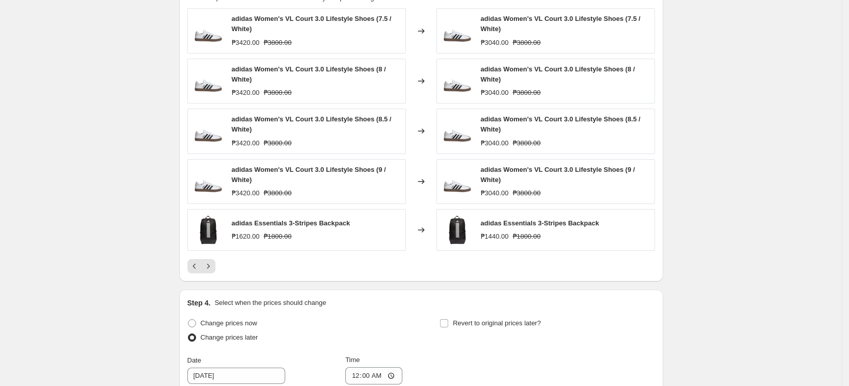
scroll to position [563, 0]
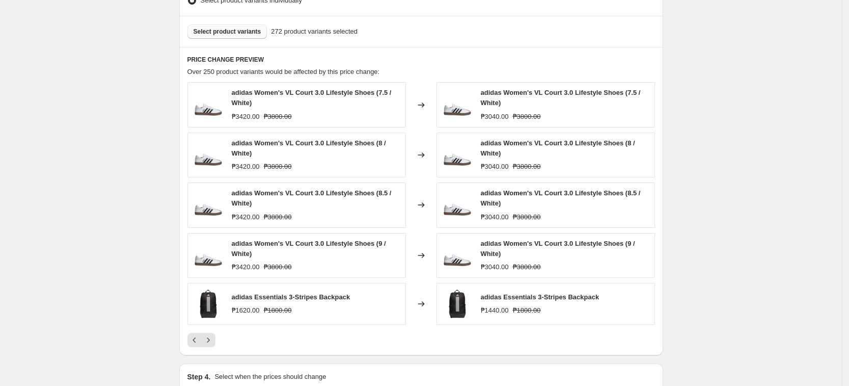
click at [214, 34] on span "Select product variants" at bounding box center [228, 32] width 68 height 8
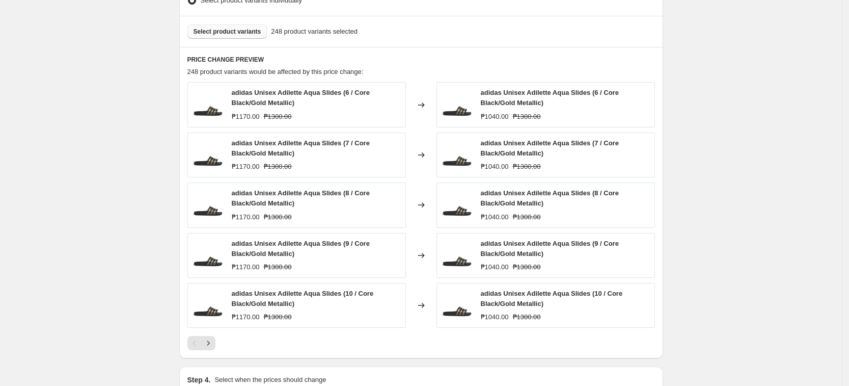
click at [223, 35] on span "Select product variants" at bounding box center [228, 32] width 68 height 8
click at [29, 268] on div "Create new price [MEDICAL_DATA]. This page is ready Create new price [MEDICAL_D…" at bounding box center [421, 72] width 842 height 1270
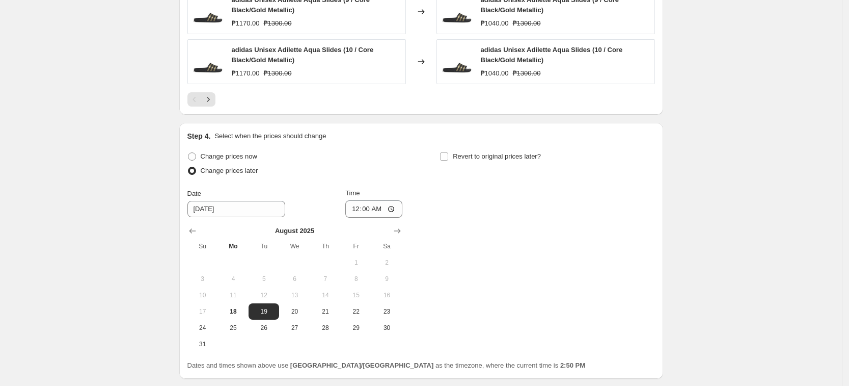
scroll to position [882, 0]
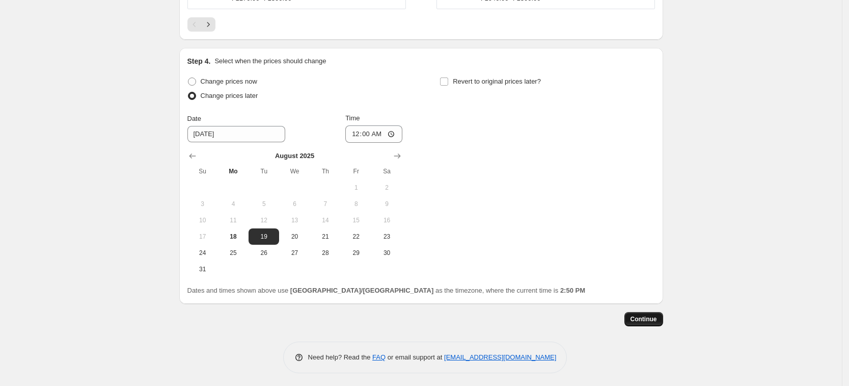
click at [641, 320] on span "Continue" at bounding box center [644, 319] width 26 height 8
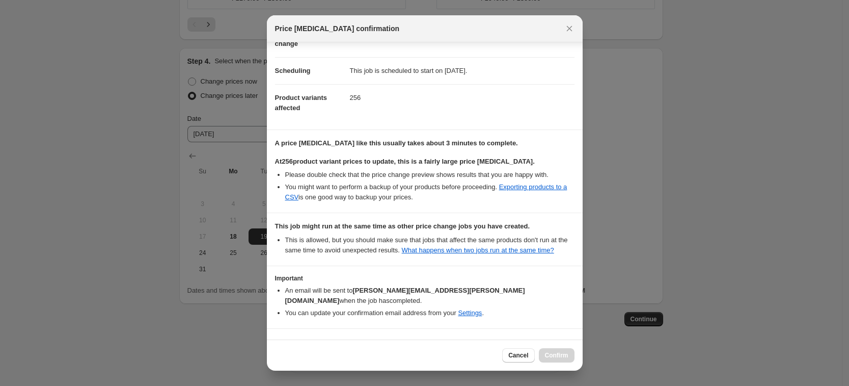
scroll to position [97, 0]
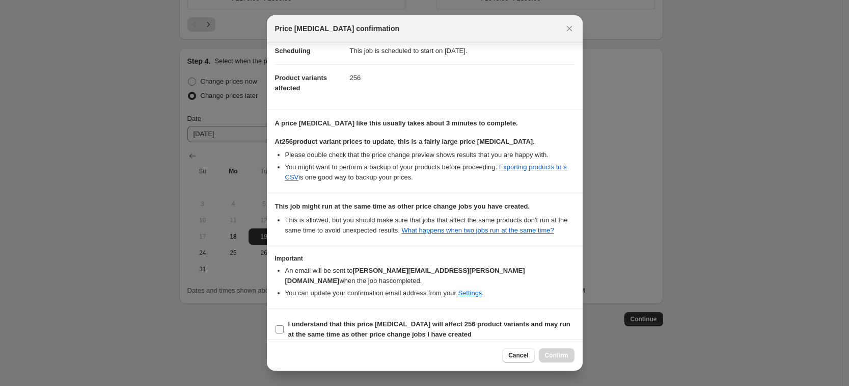
drag, startPoint x: 335, startPoint y: 311, endPoint x: 331, endPoint y: 315, distance: 5.4
click at [335, 320] on b "I understand that this price [MEDICAL_DATA] will affect 256 product variants an…" at bounding box center [429, 329] width 282 height 18
click at [284, 325] on input "I understand that this price [MEDICAL_DATA] will affect 256 product variants an…" at bounding box center [280, 329] width 8 height 8
checkbox input "true"
click at [560, 355] on span "Confirm" at bounding box center [556, 355] width 23 height 8
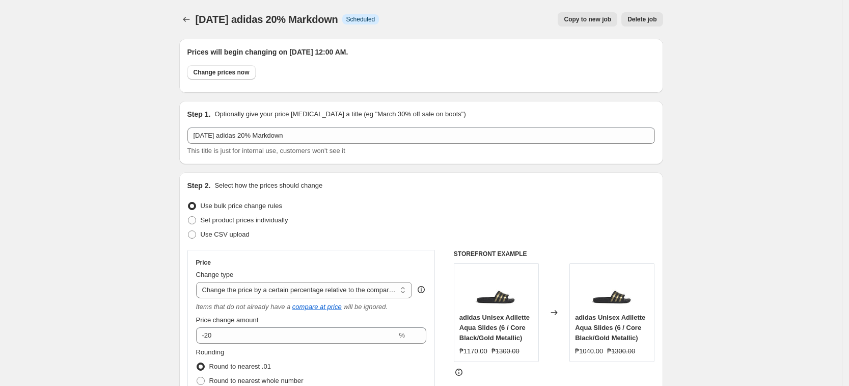
scroll to position [882, 0]
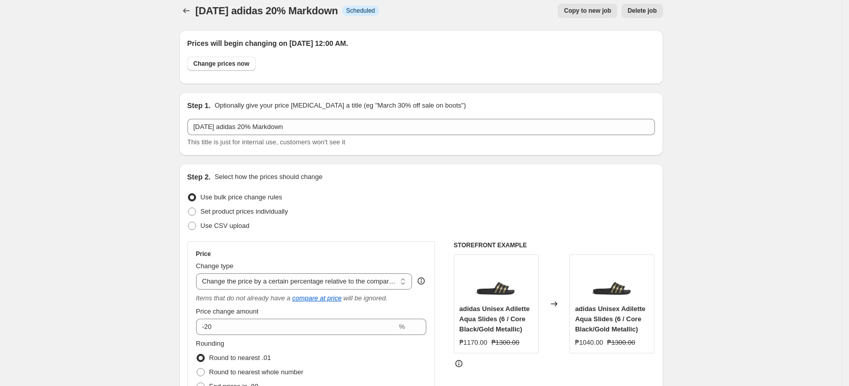
scroll to position [0, 0]
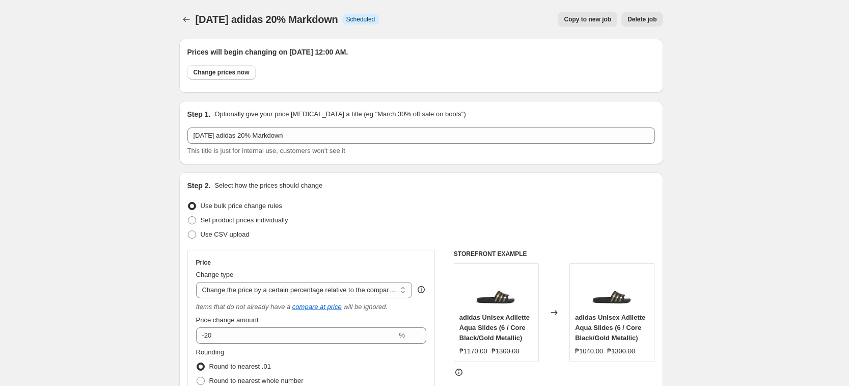
drag, startPoint x: 197, startPoint y: 25, endPoint x: 357, endPoint y: 25, distance: 159.5
click at [357, 25] on div "[DATE] adidas 20% Markdown Info Scheduled Copy to new job Delete job More actio…" at bounding box center [421, 19] width 484 height 14
copy span "[DATE] adidas 20% Markdown"
click at [190, 22] on icon "Price change jobs" at bounding box center [186, 19] width 10 height 10
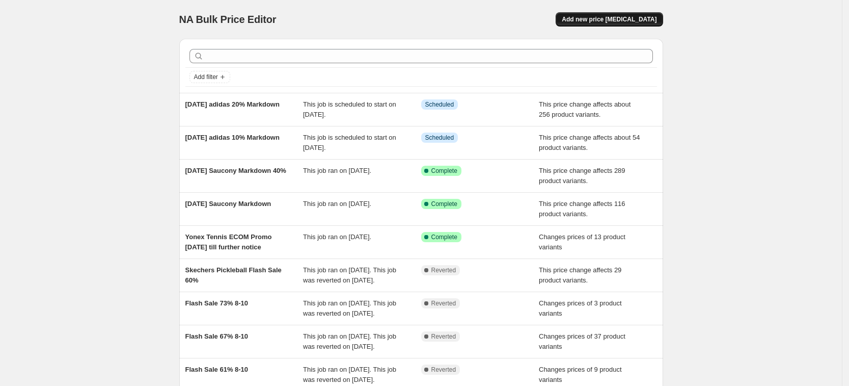
click at [604, 17] on span "Add new price [MEDICAL_DATA]" at bounding box center [609, 19] width 95 height 8
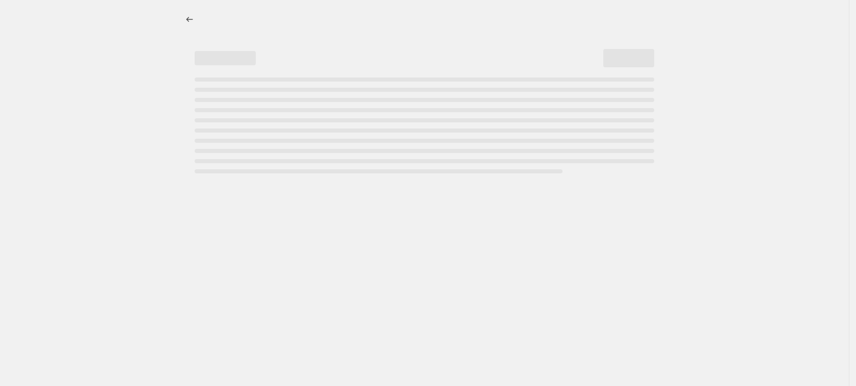
select select "percentage"
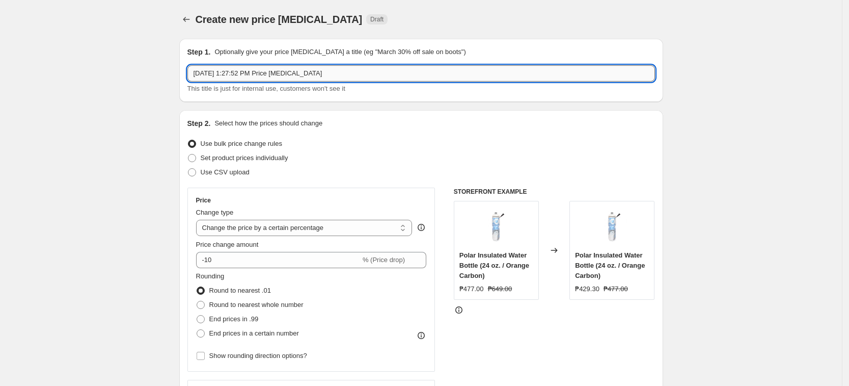
click at [283, 73] on input "[DATE] 1:27:52 PM Price [MEDICAL_DATA]" at bounding box center [422, 73] width 468 height 16
paste input "ust 19 adidas 20% Markdown"
click at [252, 73] on input "[DATE] adidas 20% Markdown" at bounding box center [422, 73] width 468 height 16
type input "[DATE] adidas 30% Markdown"
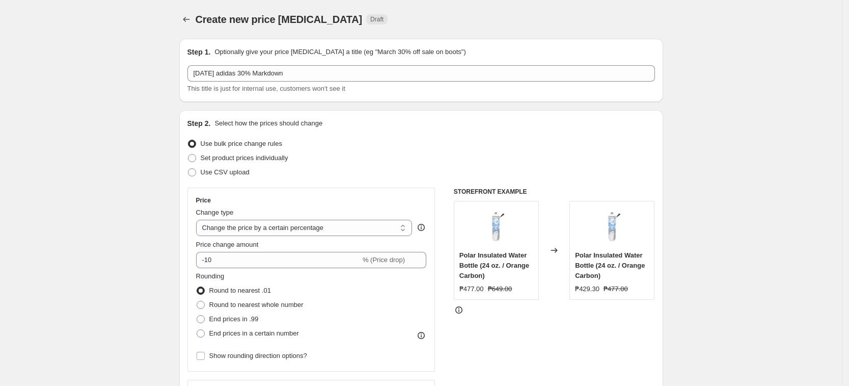
click at [288, 218] on div "Change type Change the price to a certain amount Change the price by a certain …" at bounding box center [304, 221] width 217 height 29
click at [288, 220] on select "Change the price to a certain amount Change the price by a certain amount Chang…" at bounding box center [304, 228] width 217 height 16
select select "pcap"
click at [199, 220] on select "Change the price to a certain amount Change the price by a certain amount Chang…" at bounding box center [304, 228] width 217 height 16
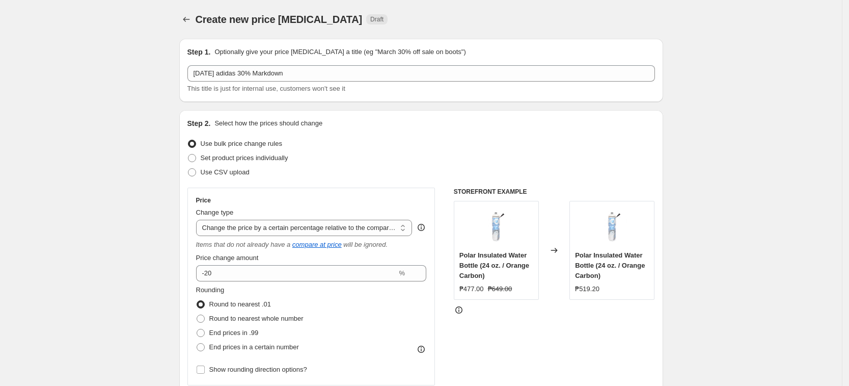
drag, startPoint x: 181, startPoint y: 272, endPoint x: 132, endPoint y: 301, distance: 56.7
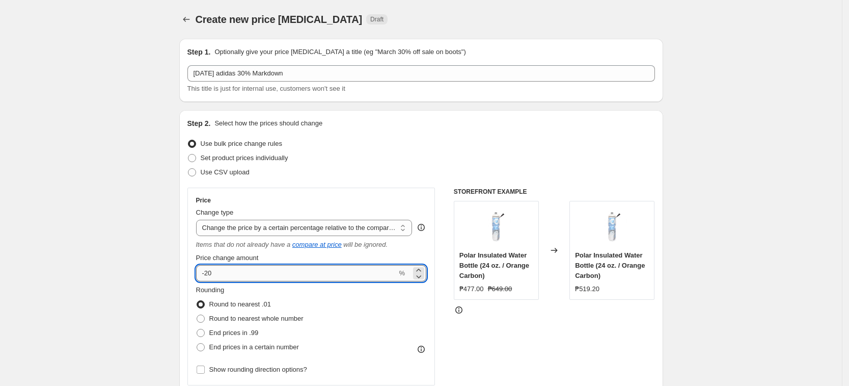
click at [243, 270] on input "-20" at bounding box center [296, 273] width 201 height 16
type input "-2"
type input "-30"
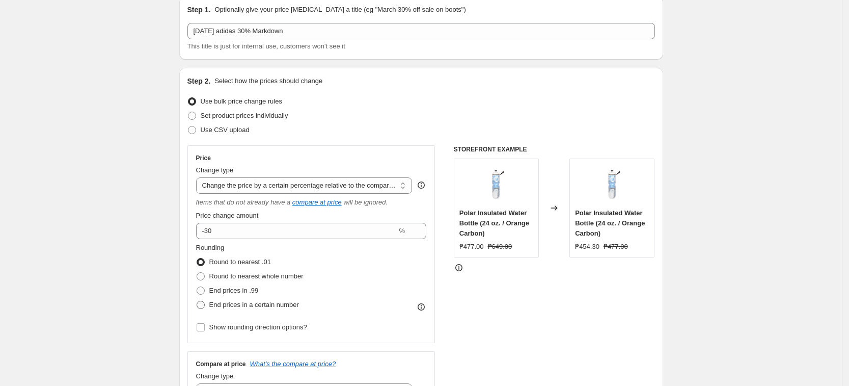
scroll to position [64, 0]
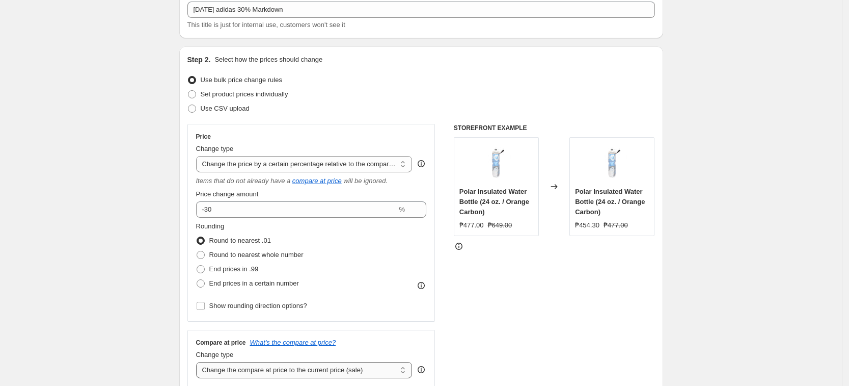
click at [260, 374] on select "Change the compare at price to the current price (sale) Change the compare at p…" at bounding box center [304, 370] width 217 height 16
select select "no_change"
click at [199, 362] on select "Change the compare at price to the current price (sale) Change the compare at p…" at bounding box center [304, 370] width 217 height 16
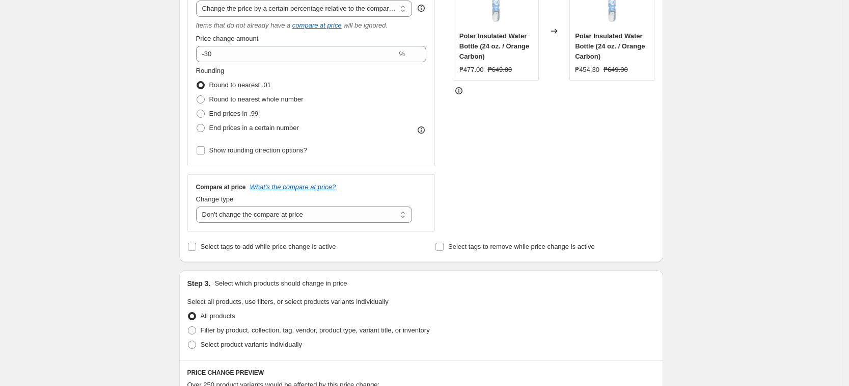
scroll to position [382, 0]
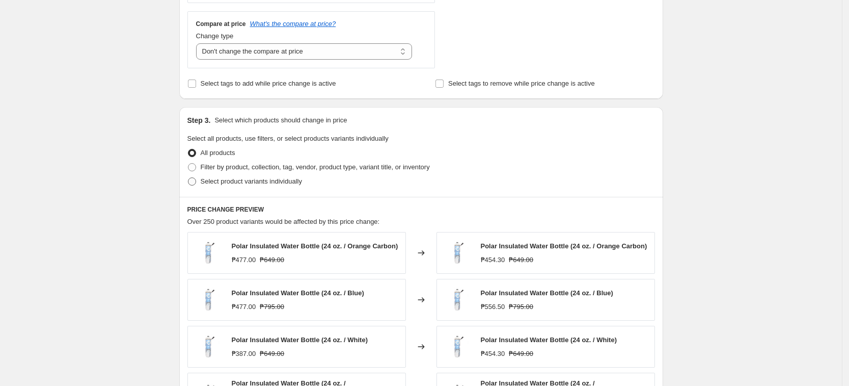
click at [238, 180] on span "Select product variants individually" at bounding box center [251, 181] width 101 height 8
click at [189, 178] on input "Select product variants individually" at bounding box center [188, 177] width 1 height 1
radio input "true"
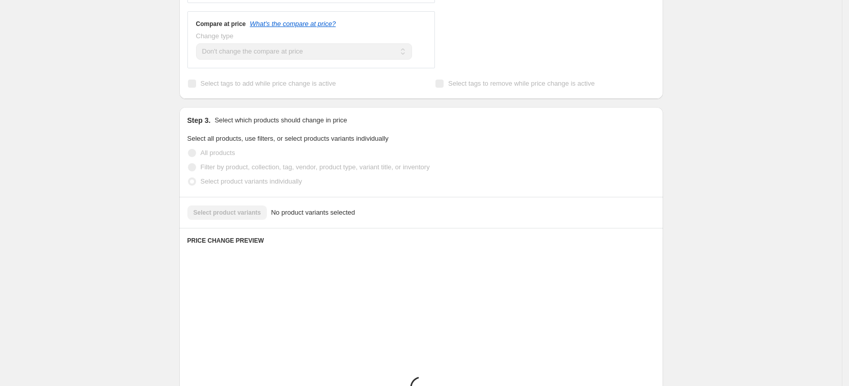
click at [127, 188] on div "Create new price [MEDICAL_DATA]. This page is ready Create new price [MEDICAL_D…" at bounding box center [421, 149] width 842 height 1063
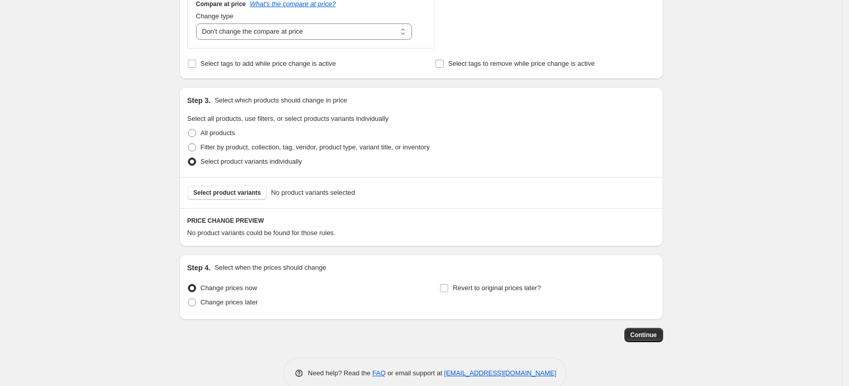
scroll to position [421, 0]
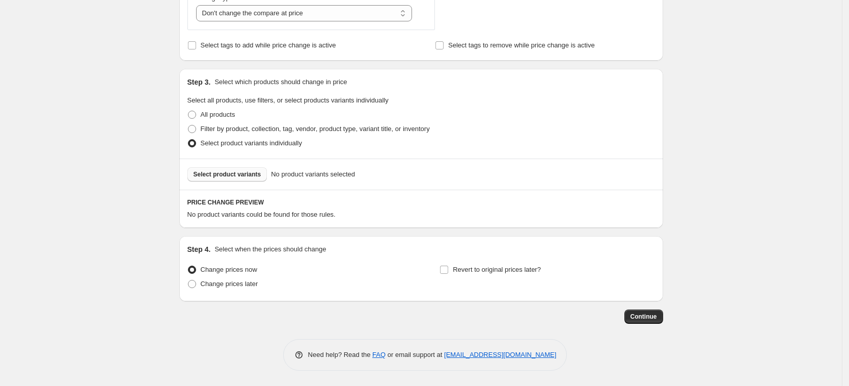
click at [235, 167] on button "Select product variants" at bounding box center [228, 174] width 80 height 14
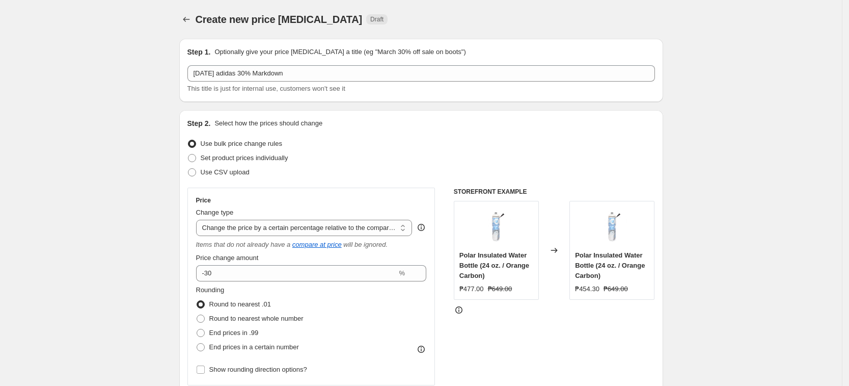
scroll to position [0, 0]
click at [193, 13] on button "Price change jobs" at bounding box center [186, 19] width 14 height 14
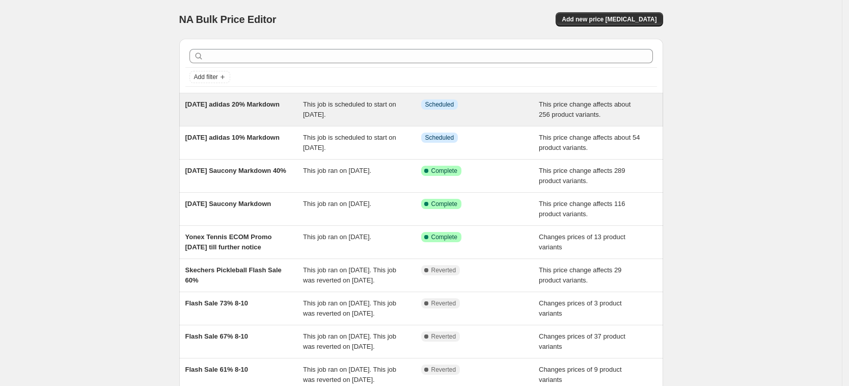
click at [310, 107] on span "This job is scheduled to start on [DATE]." at bounding box center [349, 109] width 93 height 18
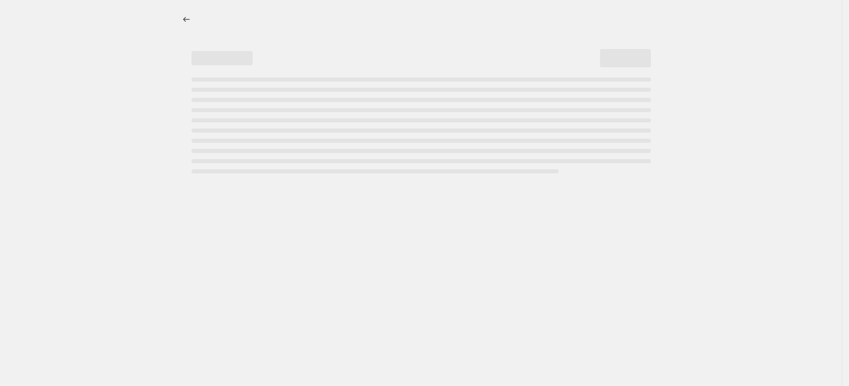
select select "pcap"
select select "no_change"
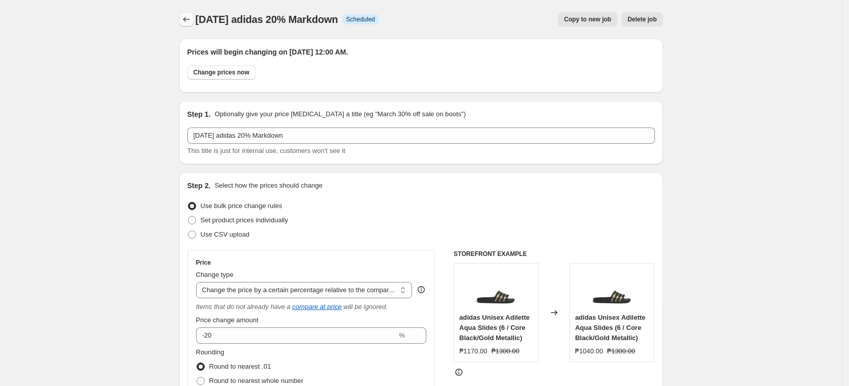
click at [182, 19] on button "Price change jobs" at bounding box center [186, 19] width 14 height 14
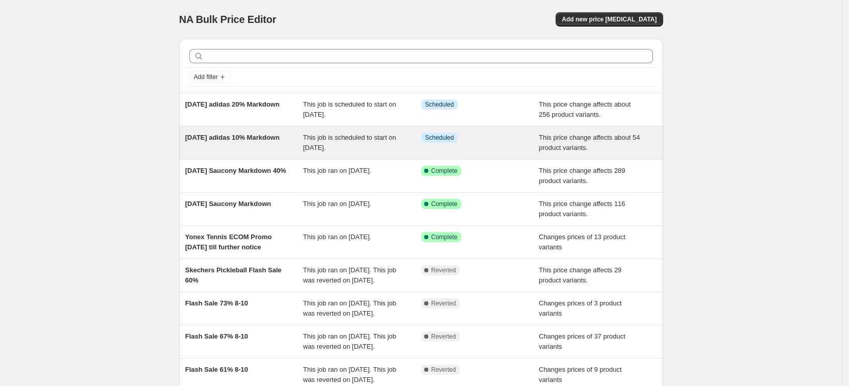
click at [206, 141] on span "[DATE] adidas 10% Markdown" at bounding box center [232, 138] width 94 height 8
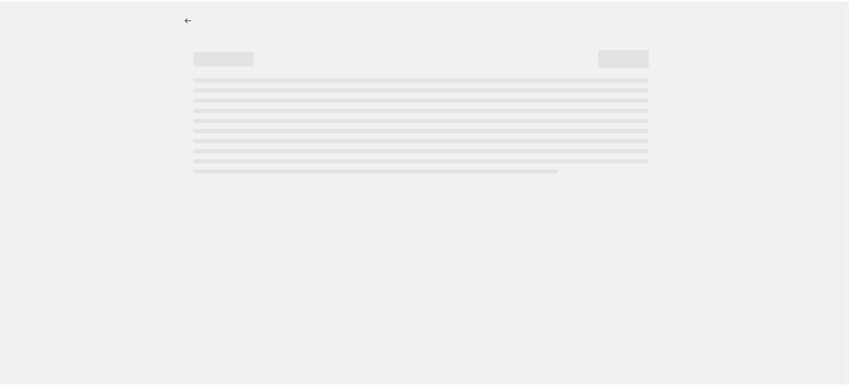
select select "pcap"
select select "no_change"
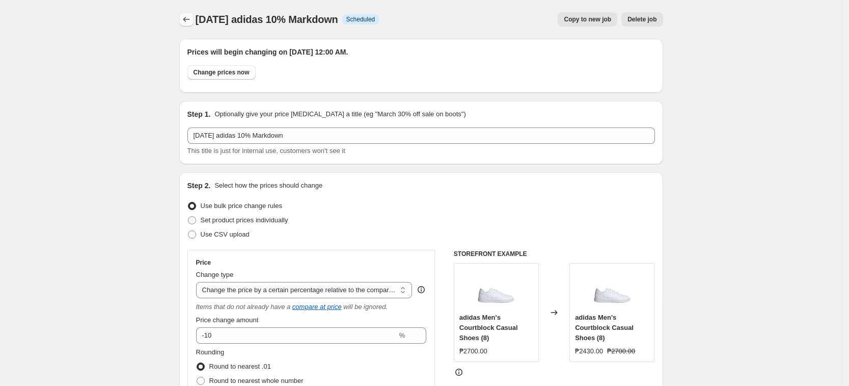
click at [189, 25] on button "Price change jobs" at bounding box center [186, 19] width 14 height 14
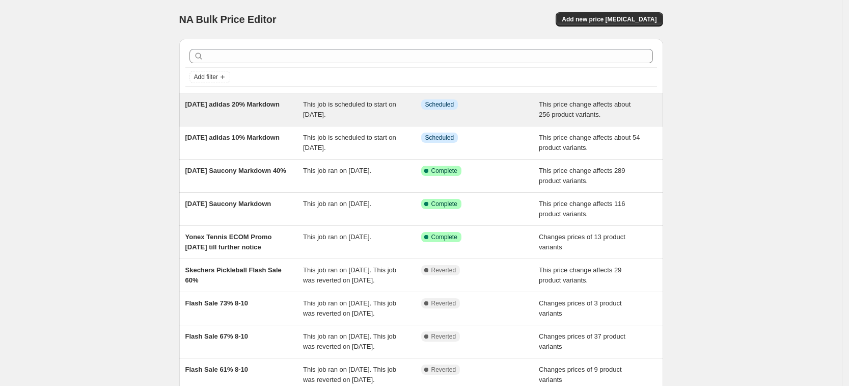
drag, startPoint x: 117, startPoint y: 94, endPoint x: 235, endPoint y: 111, distance: 119.4
click at [235, 111] on div "NA Bulk Price Editor. This page is ready NA Bulk Price Editor Add new price [ME…" at bounding box center [421, 262] width 842 height 525
copy span "[DATE] adidas 20% Markdown"
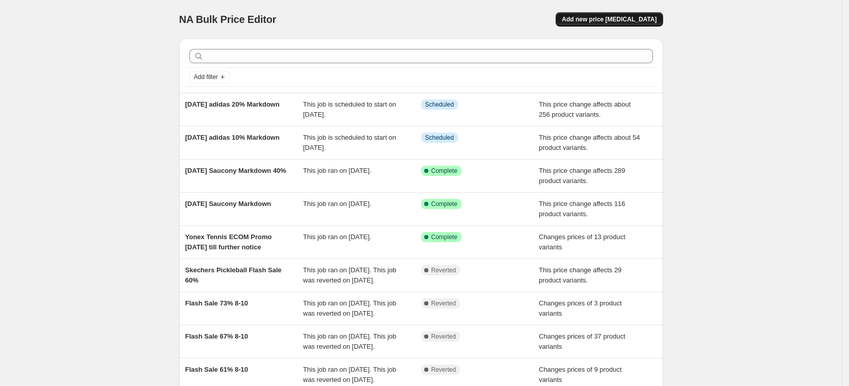
click at [647, 17] on span "Add new price [MEDICAL_DATA]" at bounding box center [609, 19] width 95 height 8
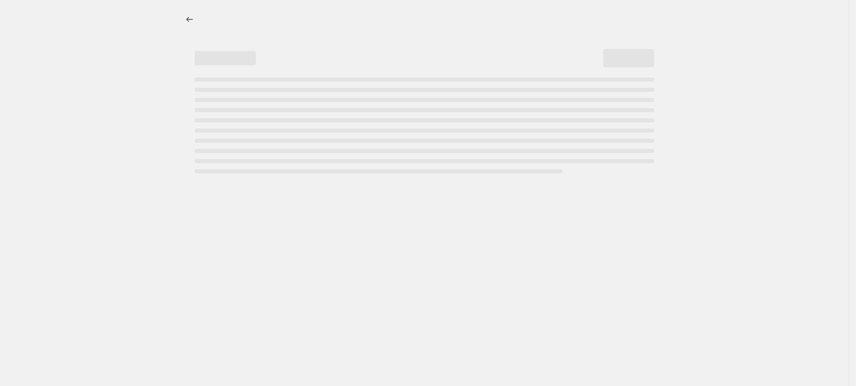
select select "percentage"
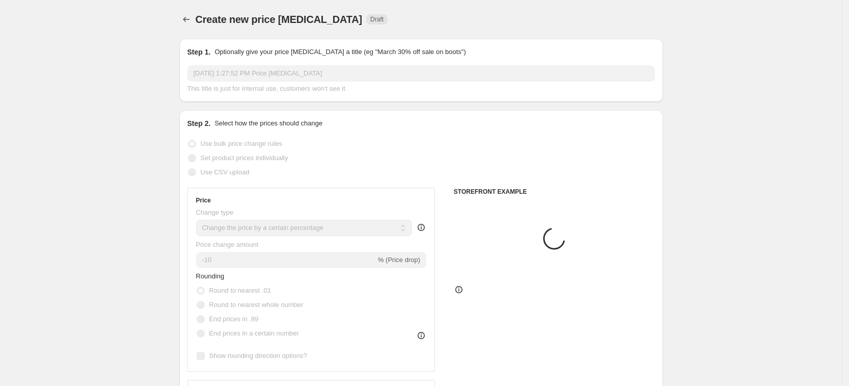
click at [258, 49] on p "Optionally give your price [MEDICAL_DATA] a title (eg "March 30% off sale on bo…" at bounding box center [340, 52] width 251 height 10
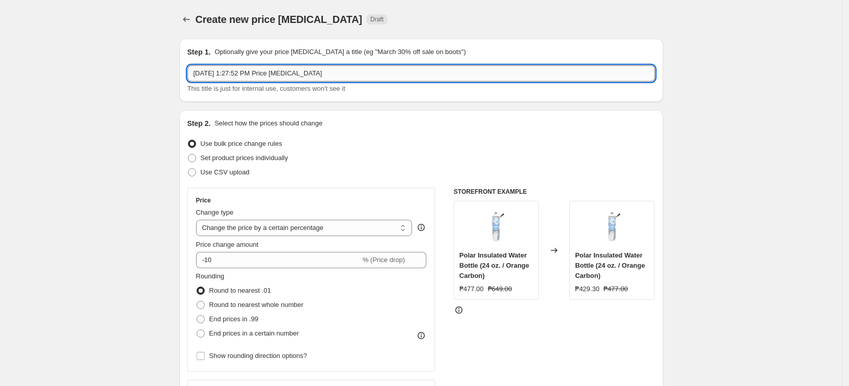
click at [256, 72] on input "[DATE] 1:27:52 PM Price [MEDICAL_DATA]" at bounding box center [422, 73] width 468 height 16
paste input "ust 19 adidas 20% Markdown"
click at [252, 70] on input "[DATE] adidas 20% Markdown" at bounding box center [422, 73] width 468 height 16
type input "[DATE] adidas 30% Markdown"
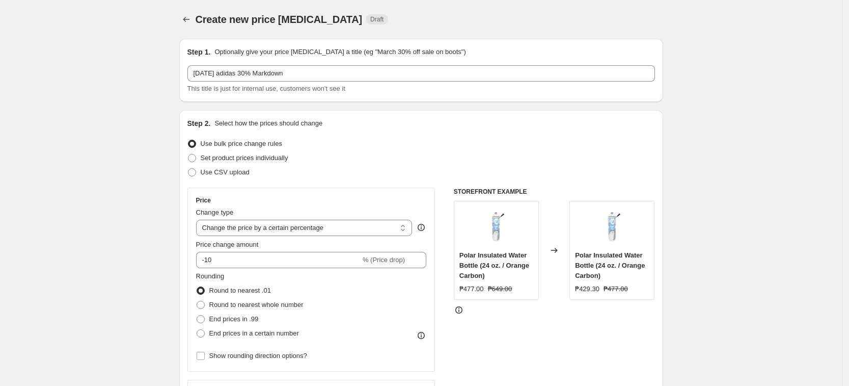
click at [290, 222] on select "Change the price to a certain amount Change the price by a certain amount Chang…" at bounding box center [304, 228] width 217 height 16
select select "pcap"
click at [199, 220] on select "Change the price to a certain amount Change the price by a certain amount Chang…" at bounding box center [304, 228] width 217 height 16
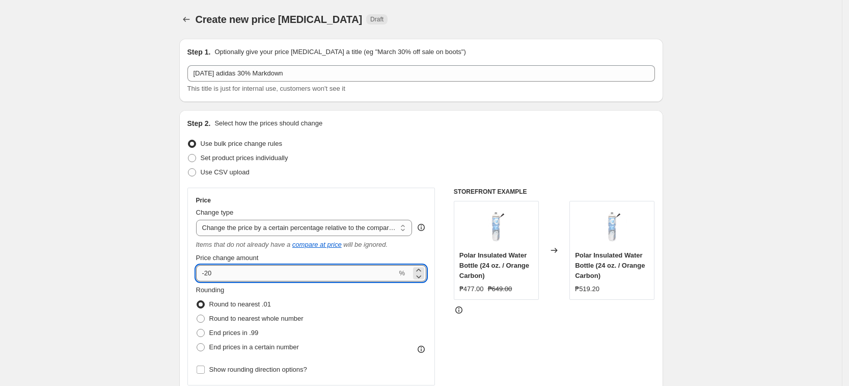
click at [215, 273] on input "-20" at bounding box center [296, 273] width 201 height 16
type input "-2"
type input "-30"
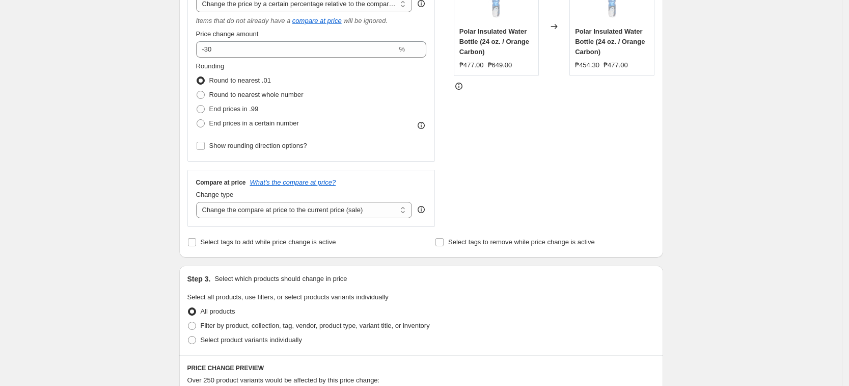
scroll to position [255, 0]
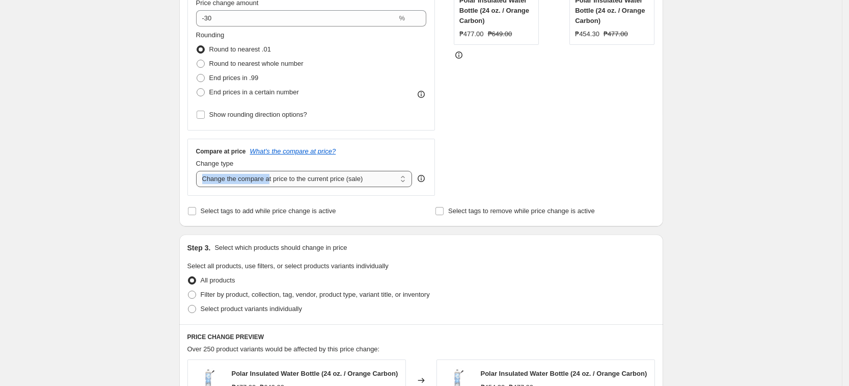
click at [271, 175] on div "Change type Change the compare at price to the current price (sale) Change the …" at bounding box center [304, 172] width 217 height 29
click at [271, 189] on div "Compare at price What's the compare at price? Change type Change the compare at…" at bounding box center [312, 167] width 248 height 57
click at [271, 181] on select "Change the compare at price to the current price (sale) Change the compare at p…" at bounding box center [304, 179] width 217 height 16
select select "no_change"
click at [199, 171] on select "Change the compare at price to the current price (sale) Change the compare at p…" at bounding box center [304, 179] width 217 height 16
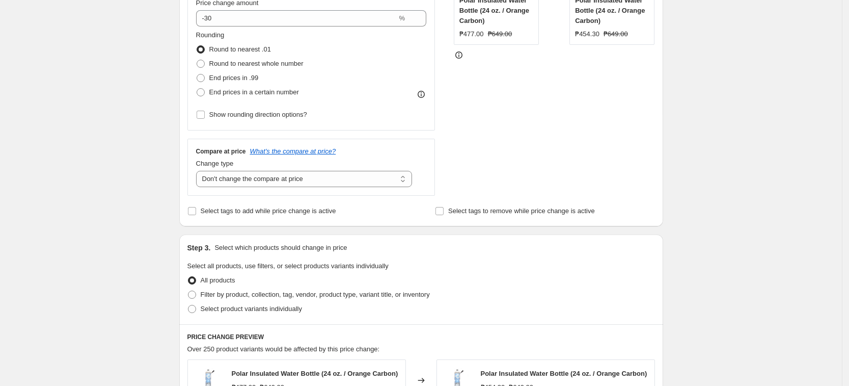
click at [143, 231] on div "Create new price [MEDICAL_DATA]. This page is ready Create new price [MEDICAL_D…" at bounding box center [421, 262] width 842 height 1035
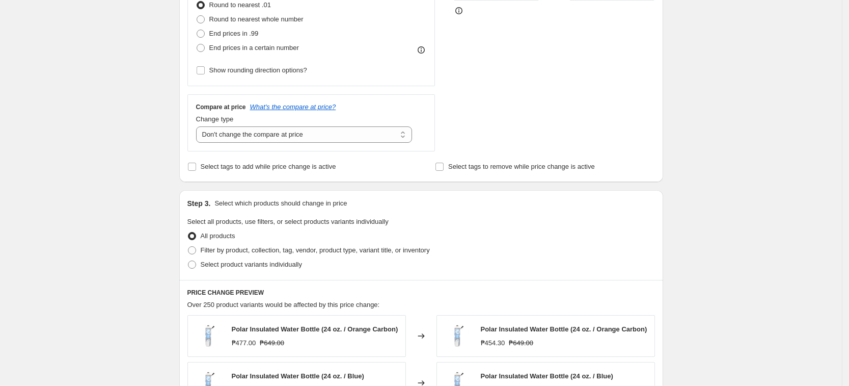
scroll to position [318, 0]
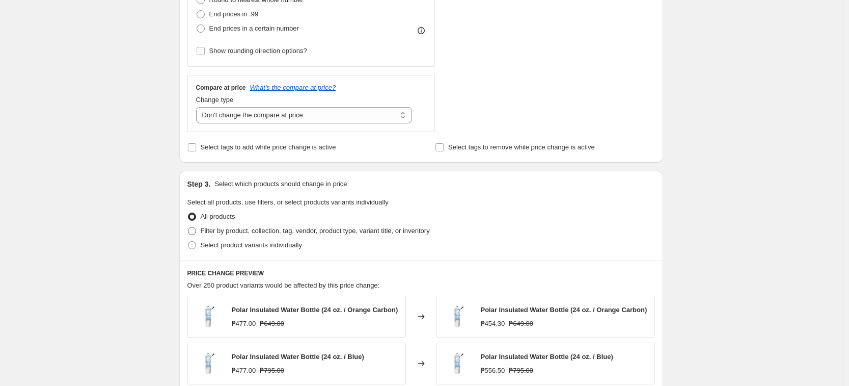
click at [259, 234] on span "Filter by product, collection, tag, vendor, product type, variant title, or inv…" at bounding box center [315, 231] width 229 height 8
click at [189, 227] on input "Filter by product, collection, tag, vendor, product type, variant title, or inv…" at bounding box center [188, 227] width 1 height 1
radio input "true"
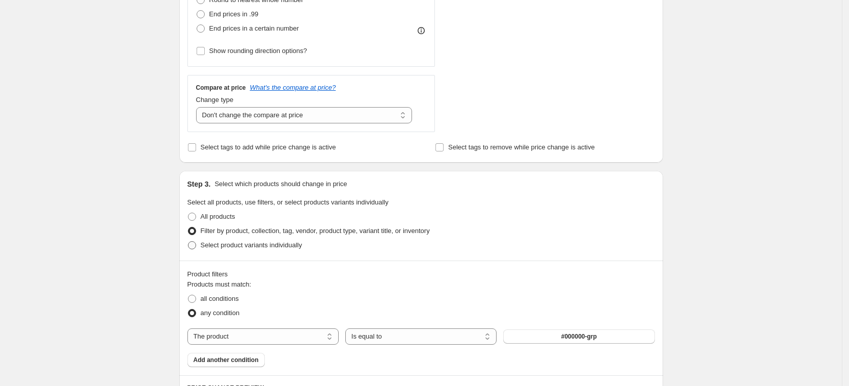
click at [252, 245] on span "Select product variants individually" at bounding box center [251, 245] width 101 height 8
click at [189, 242] on input "Select product variants individually" at bounding box center [188, 241] width 1 height 1
radio input "true"
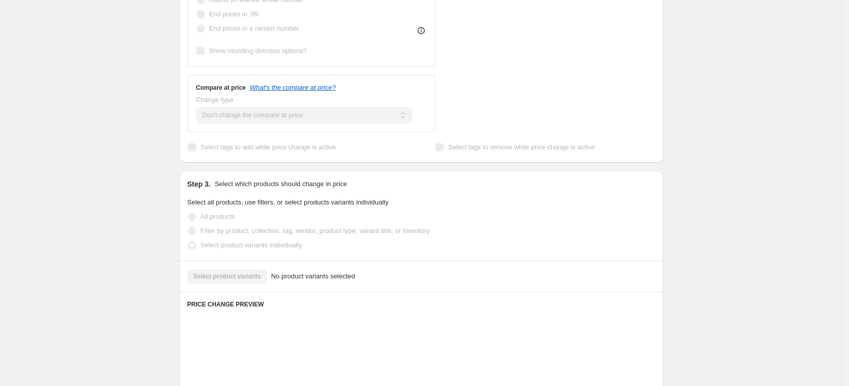
click at [152, 211] on div "Create new price [MEDICAL_DATA]. This page is ready Create new price [MEDICAL_D…" at bounding box center [421, 213] width 842 height 1063
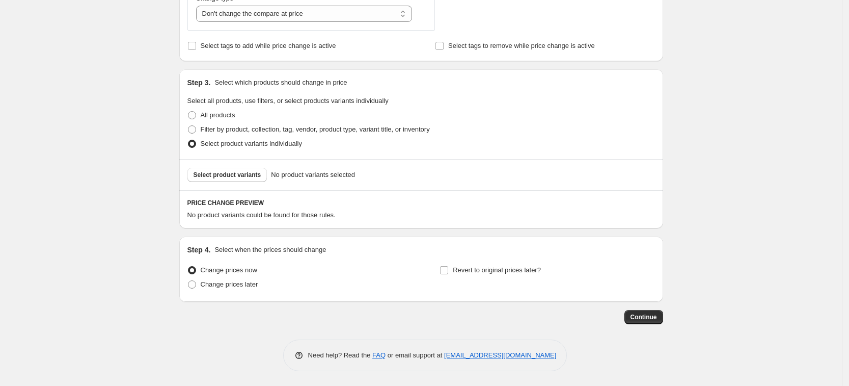
scroll to position [421, 0]
click at [245, 286] on span "Change prices later" at bounding box center [230, 284] width 58 height 8
click at [189, 280] on input "Change prices later" at bounding box center [188, 280] width 1 height 1
radio input "true"
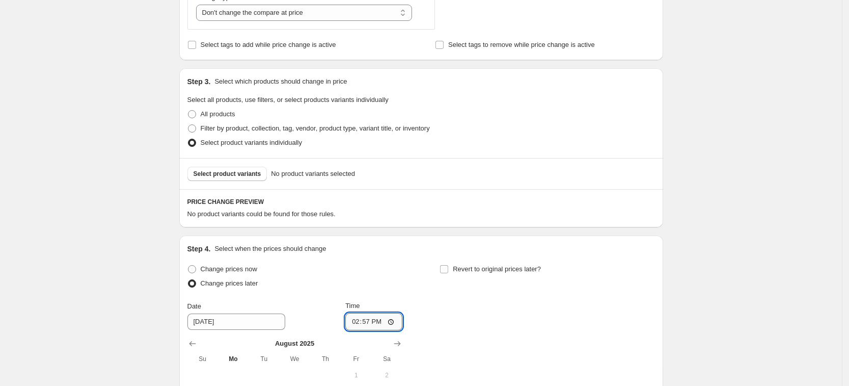
click at [361, 325] on input "14:57" at bounding box center [374, 321] width 57 height 17
type input "00:00"
click at [78, 276] on div "Create new price [MEDICAL_DATA]. This page is ready Create new price [MEDICAL_D…" at bounding box center [421, 77] width 842 height 997
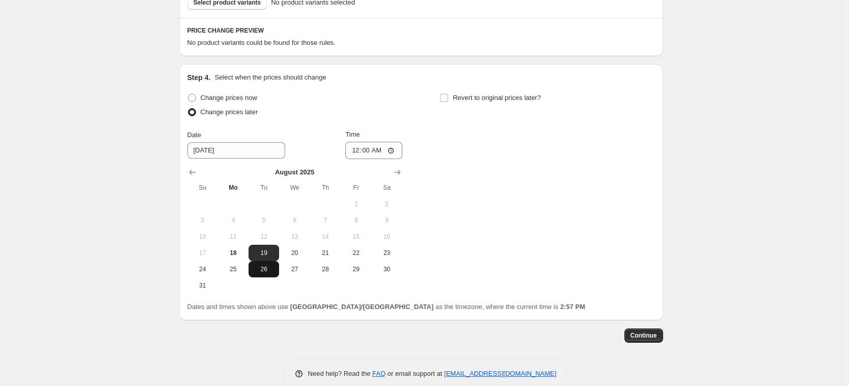
scroll to position [612, 0]
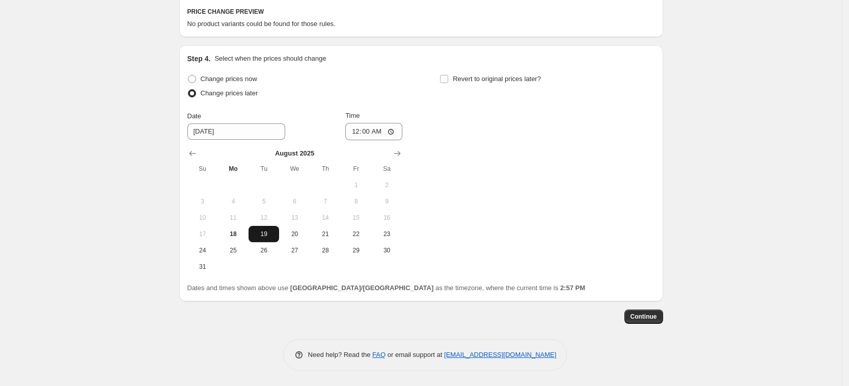
click at [267, 230] on span "19" at bounding box center [264, 234] width 22 height 8
click at [529, 176] on div "Change prices now Change prices later Date [DATE] Time 00:00 [DATE] Su Mo Tu We…" at bounding box center [422, 173] width 468 height 203
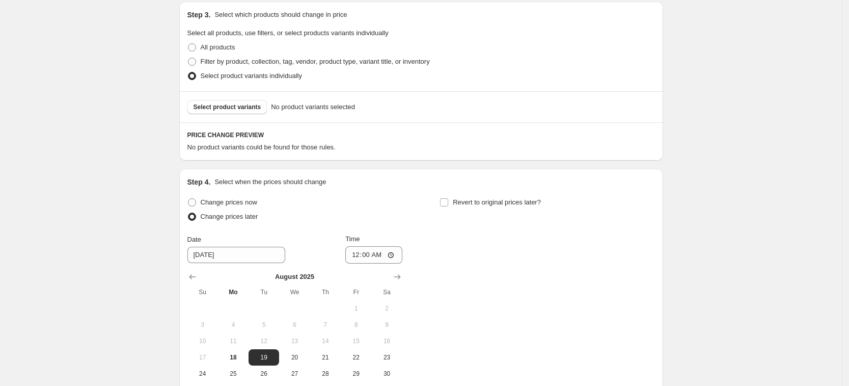
scroll to position [420, 0]
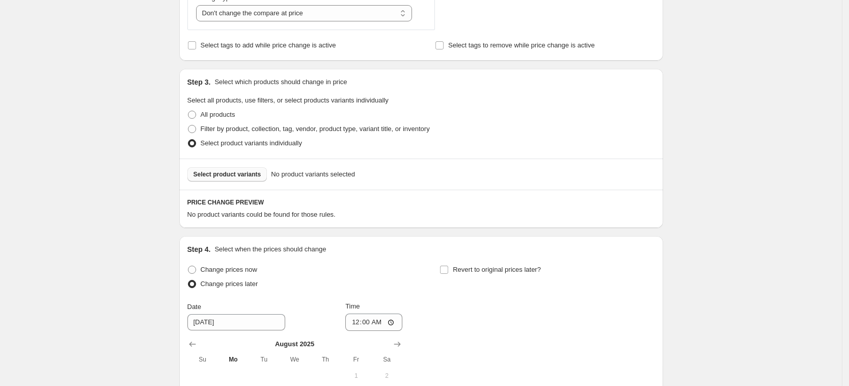
click at [240, 170] on button "Select product variants" at bounding box center [228, 174] width 80 height 14
